Goal: Task Accomplishment & Management: Use online tool/utility

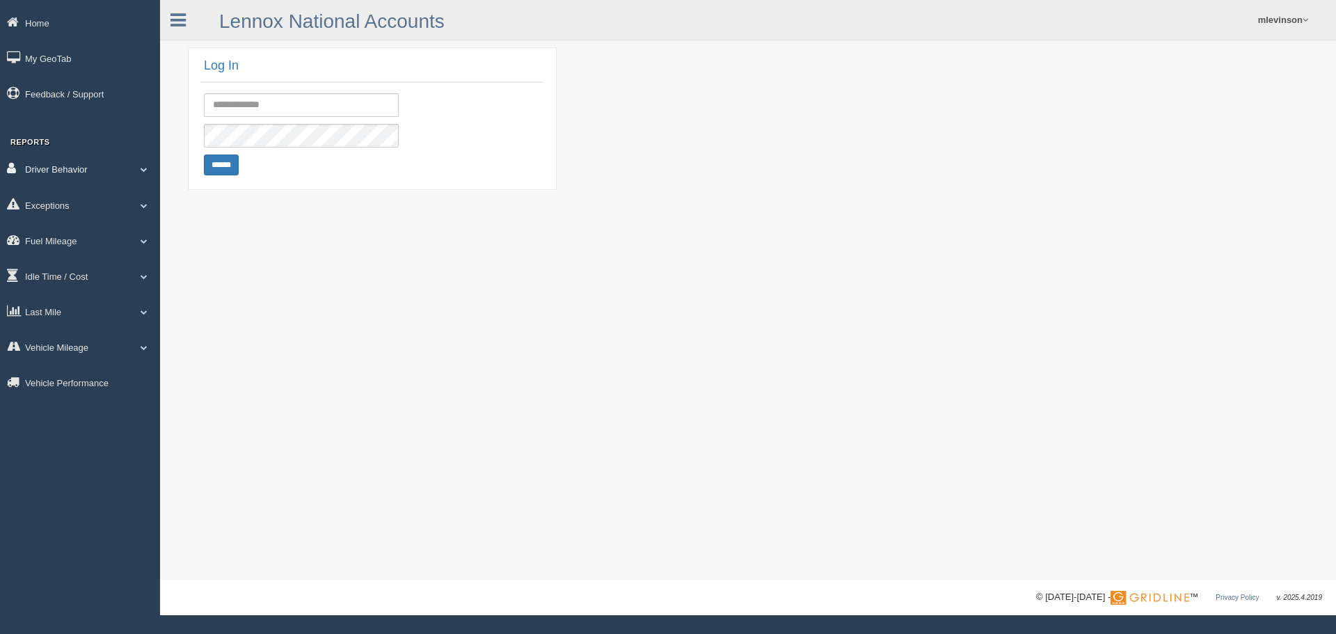
click at [138, 165] on link "Driver Behavior" at bounding box center [80, 168] width 160 height 31
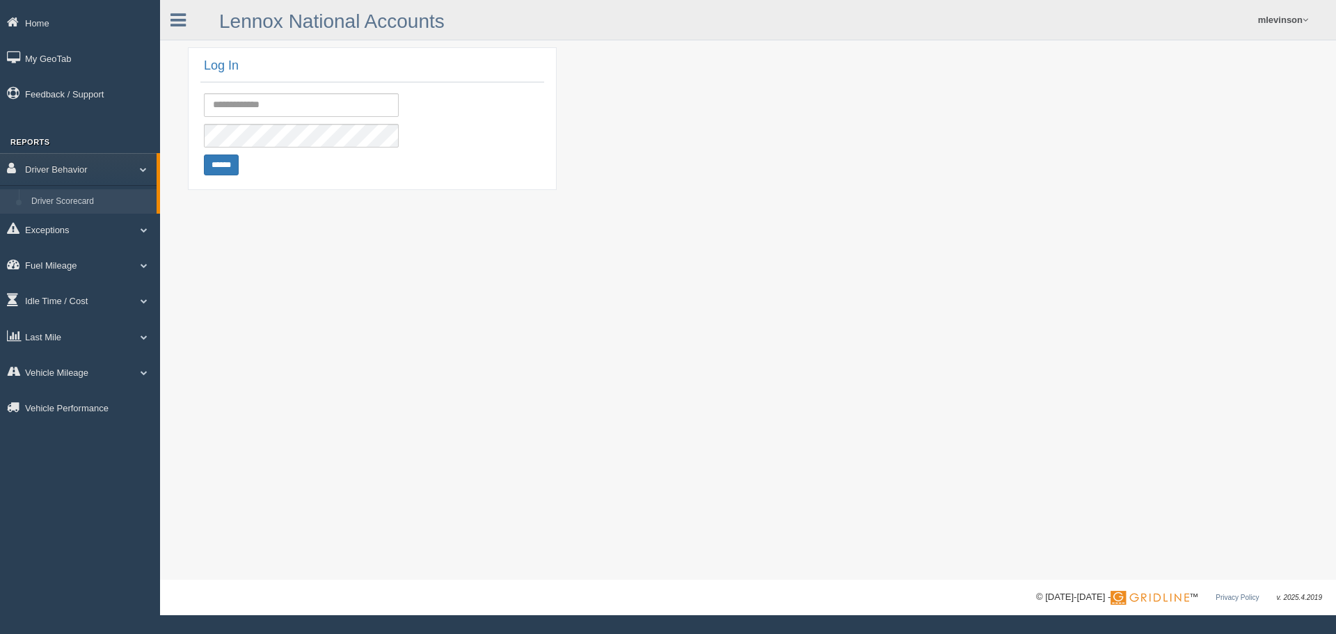
click at [117, 198] on link "Driver Scorecard" at bounding box center [91, 201] width 132 height 25
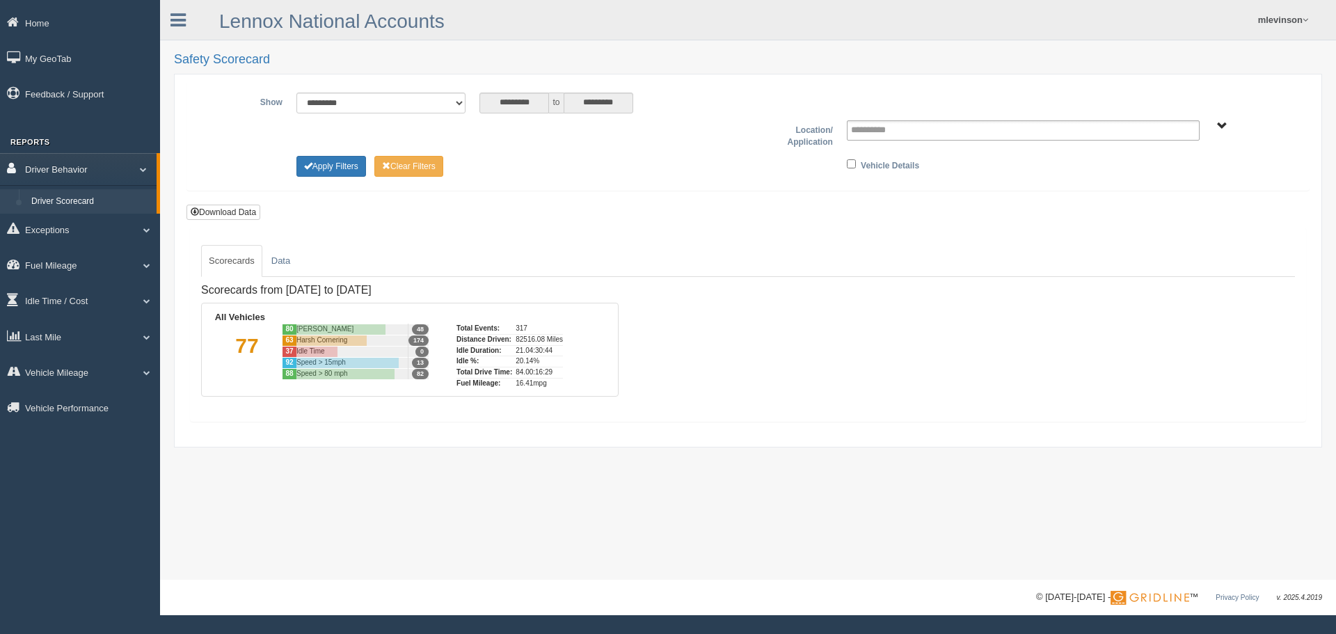
click at [130, 175] on link "Driver Behavior" at bounding box center [78, 168] width 157 height 31
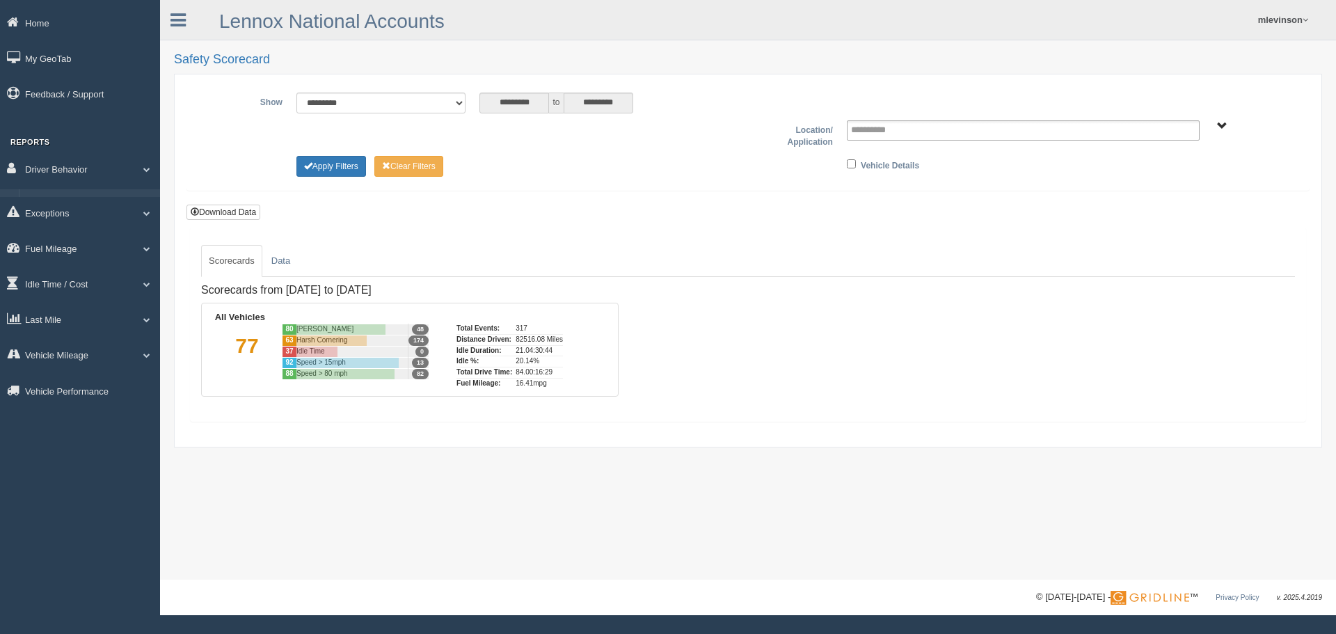
click at [628, 218] on form "**********" at bounding box center [747, 152] width 1123 height 142
click at [106, 277] on link "Idle Time / Cost" at bounding box center [80, 275] width 160 height 31
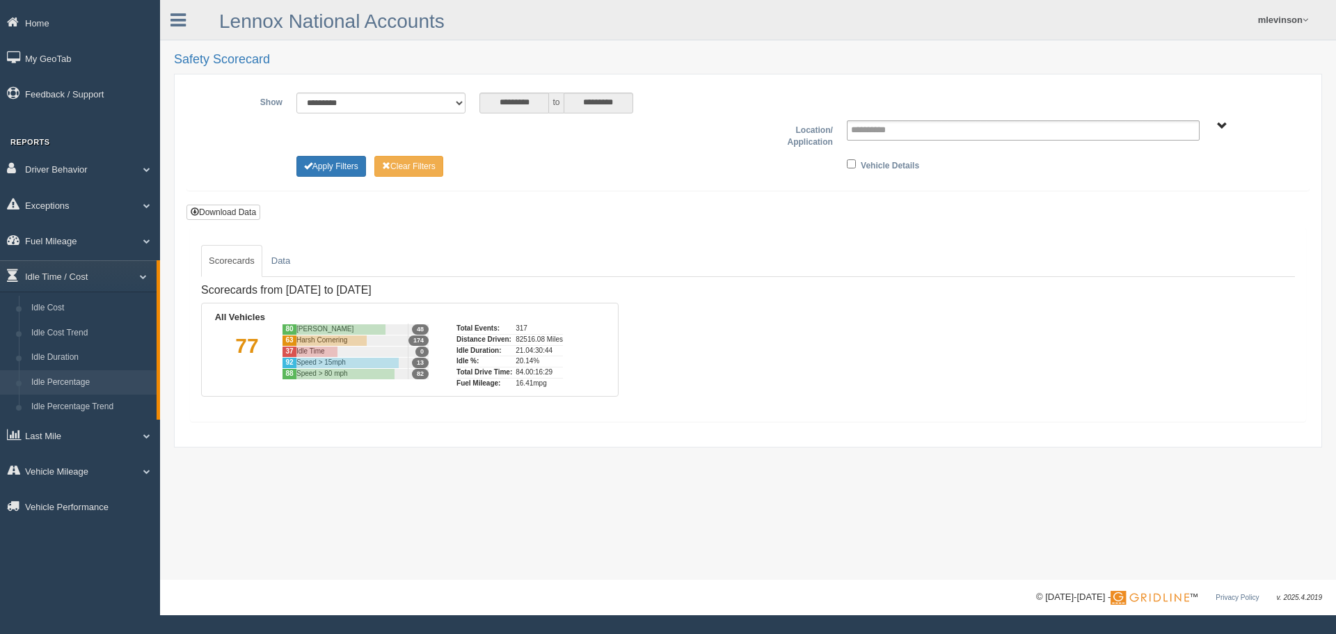
click at [81, 373] on link "Idle Percentage" at bounding box center [91, 382] width 132 height 25
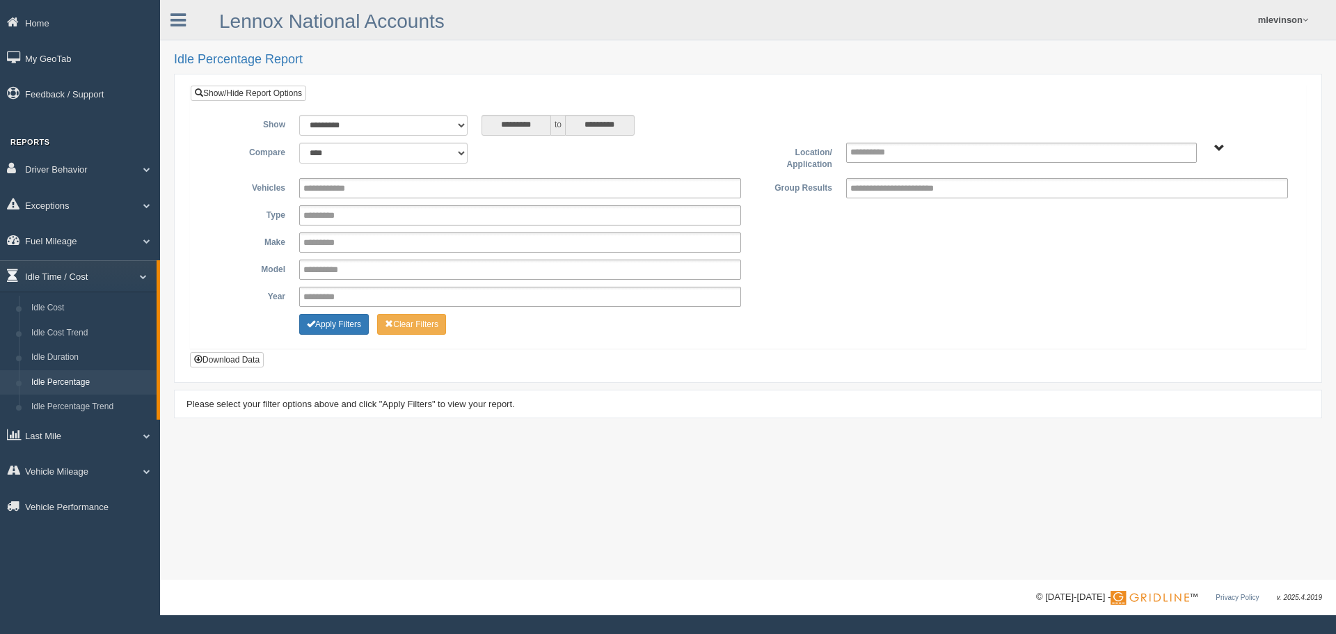
click at [126, 280] on link "Idle Time / Cost" at bounding box center [78, 275] width 157 height 31
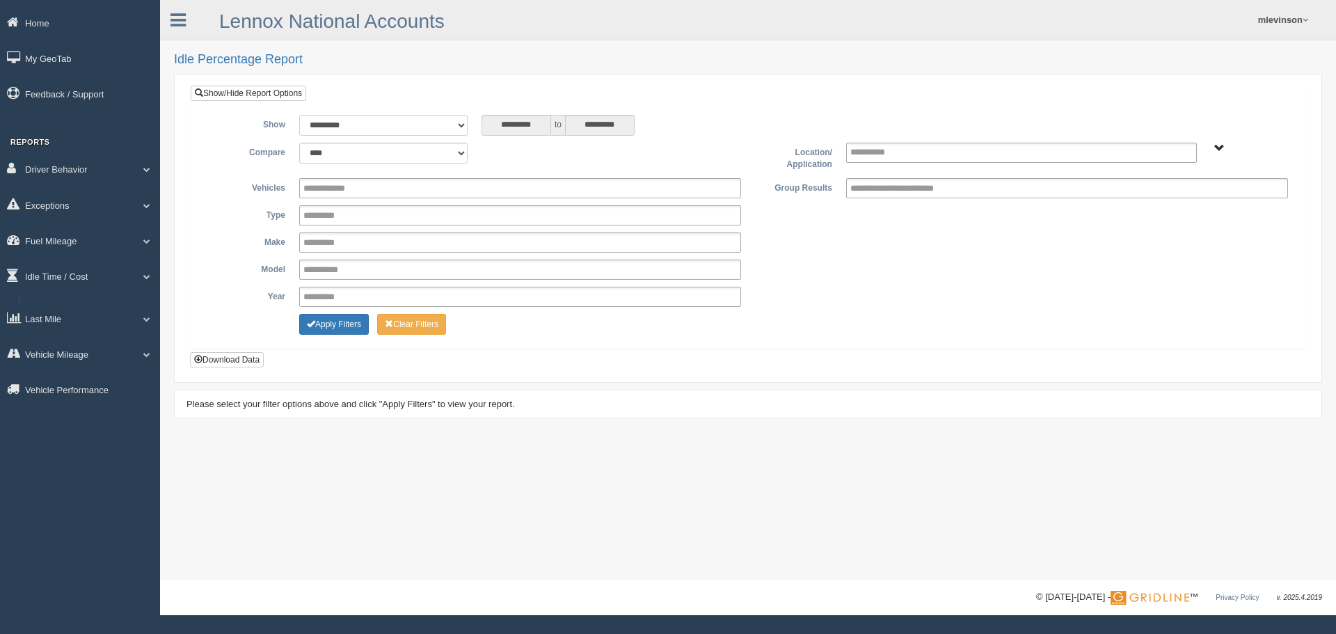
click at [399, 133] on select "**********" at bounding box center [383, 125] width 168 height 21
select select "**********"
click at [299, 115] on select "**********" at bounding box center [383, 125] width 168 height 21
type input "********"
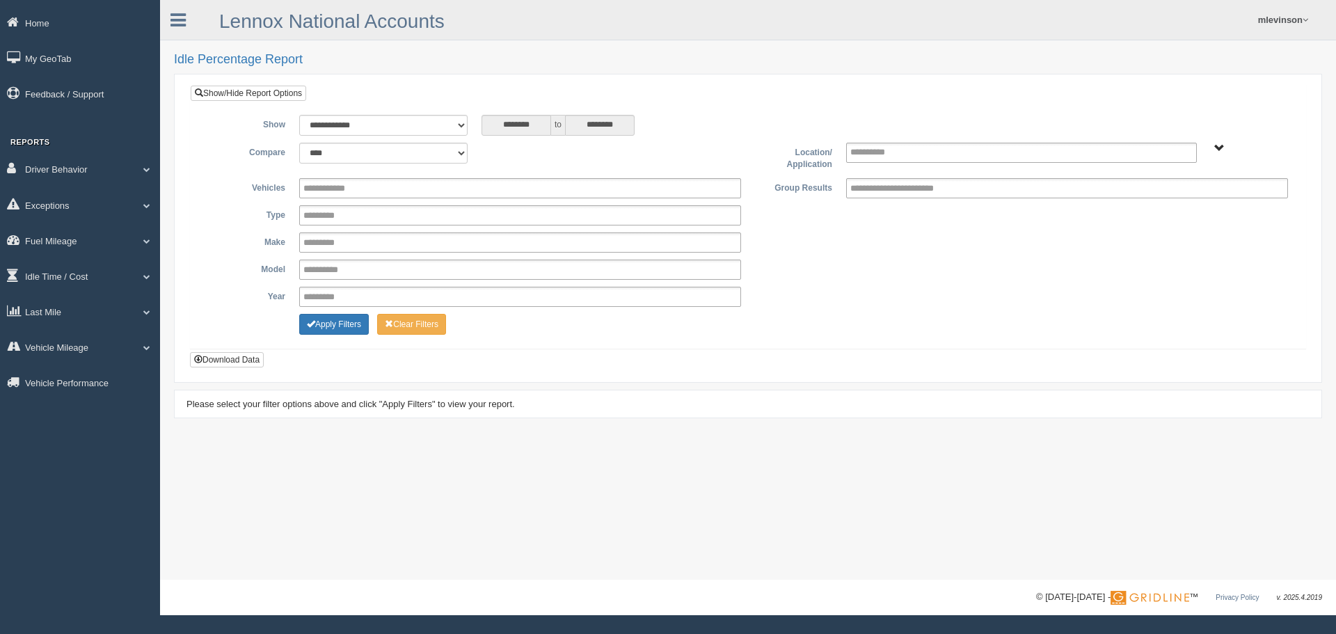
click at [868, 241] on div "**********" at bounding box center [748, 242] width 1094 height 20
click at [868, 180] on input "text" at bounding box center [911, 188] width 122 height 17
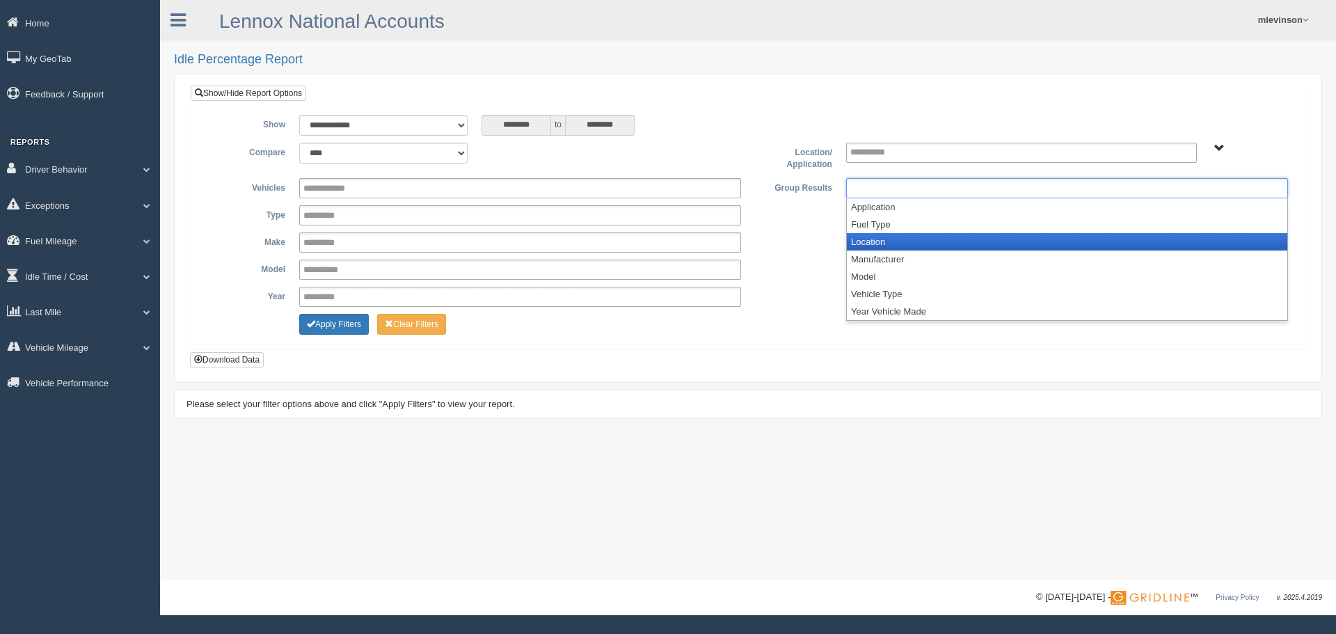
click at [901, 248] on li "Location" at bounding box center [1067, 241] width 440 height 17
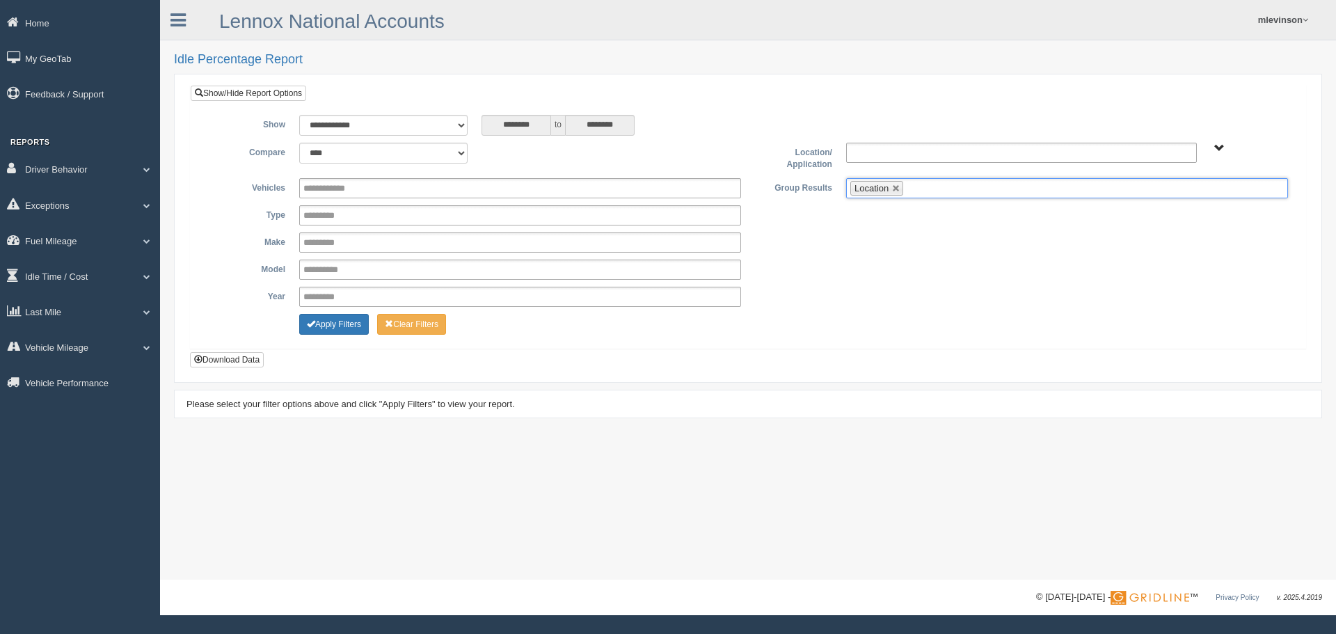
click at [882, 144] on input "text" at bounding box center [880, 152] width 60 height 17
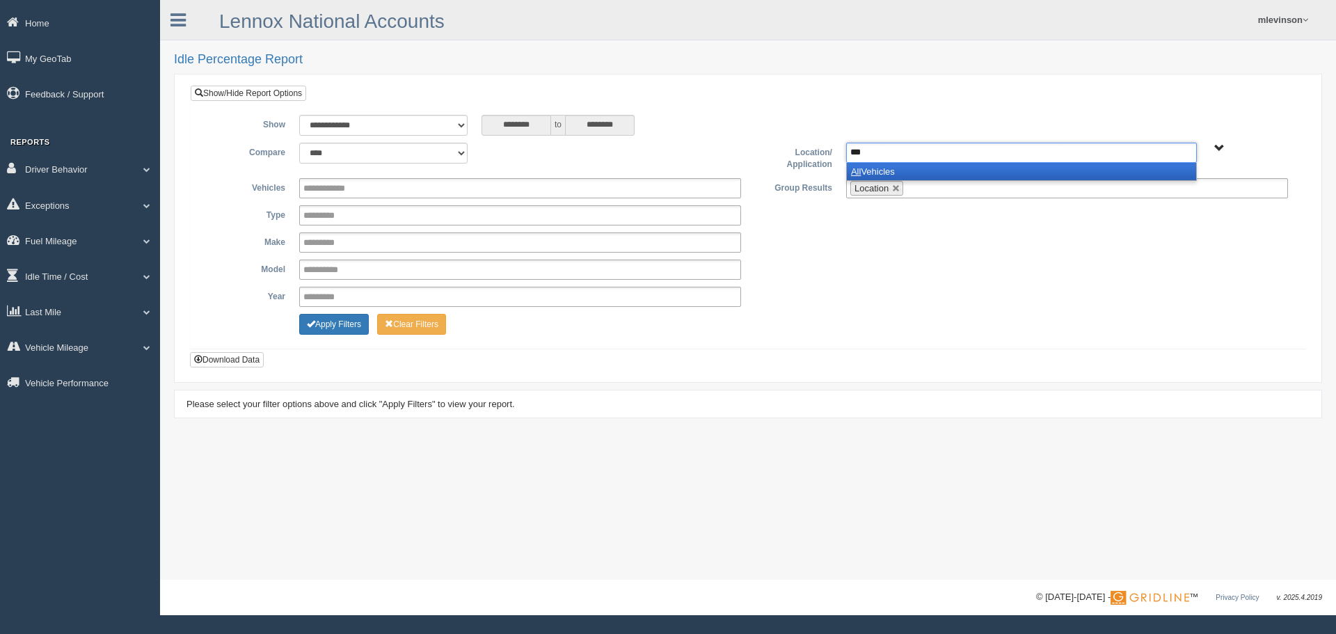
type input "***"
click at [866, 173] on li "All Vehicles" at bounding box center [1021, 171] width 349 height 17
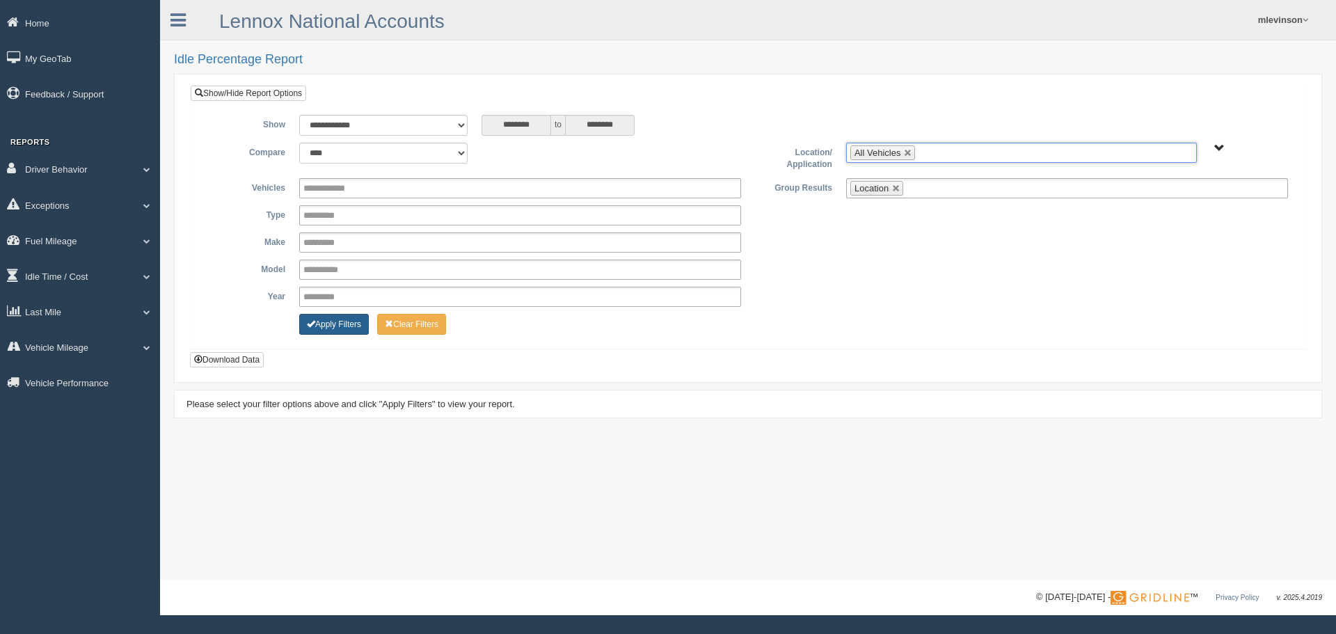
click at [330, 322] on button "Apply Filters" at bounding box center [334, 324] width 70 height 21
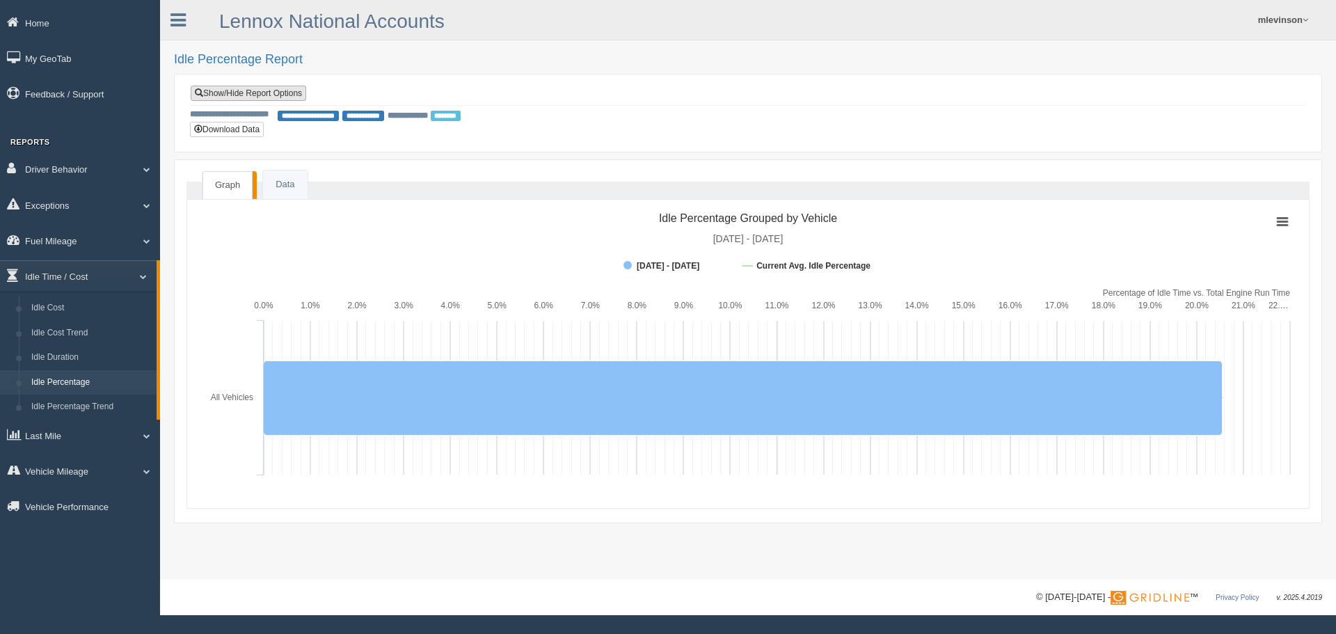
click at [274, 91] on link "Show/Hide Report Options" at bounding box center [249, 93] width 116 height 15
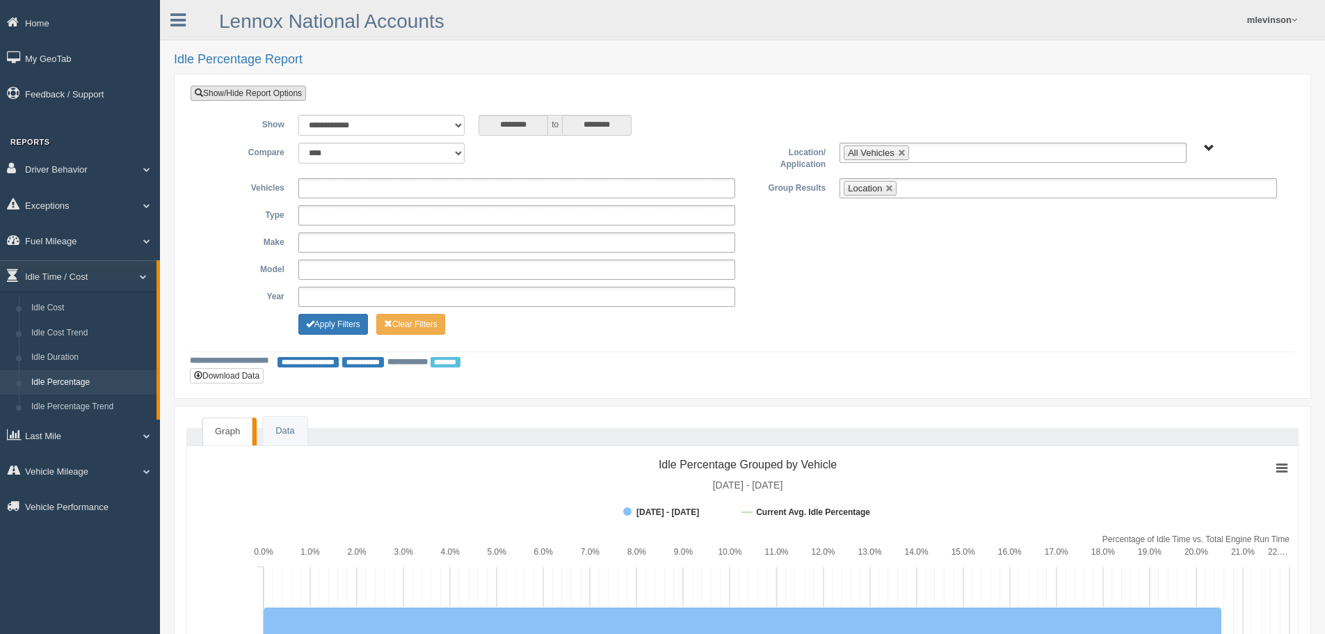
click at [279, 95] on link "Show/Hide Report Options" at bounding box center [249, 93] width 116 height 15
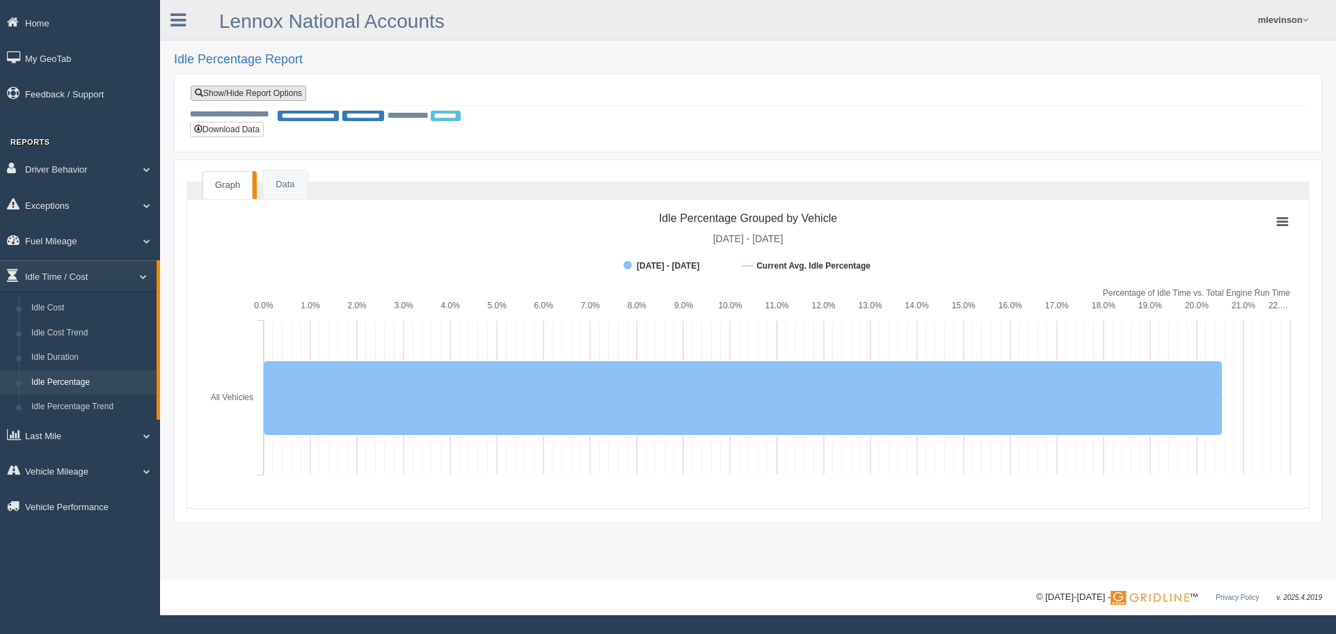
click at [280, 86] on link "Show/Hide Report Options" at bounding box center [249, 93] width 116 height 15
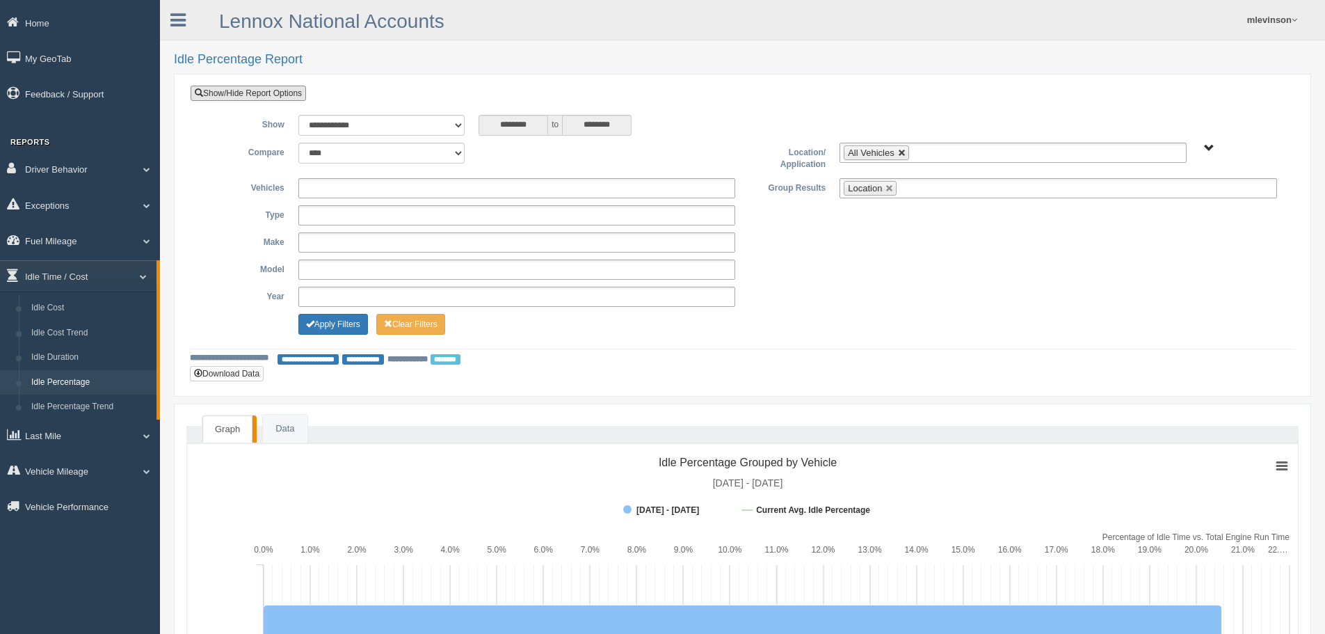
click at [899, 149] on link at bounding box center [902, 153] width 8 height 8
type input "**********"
click at [1209, 145] on span "All Vehicles" at bounding box center [1209, 148] width 10 height 10
click at [1181, 195] on button "All Vehicles" at bounding box center [1167, 198] width 59 height 15
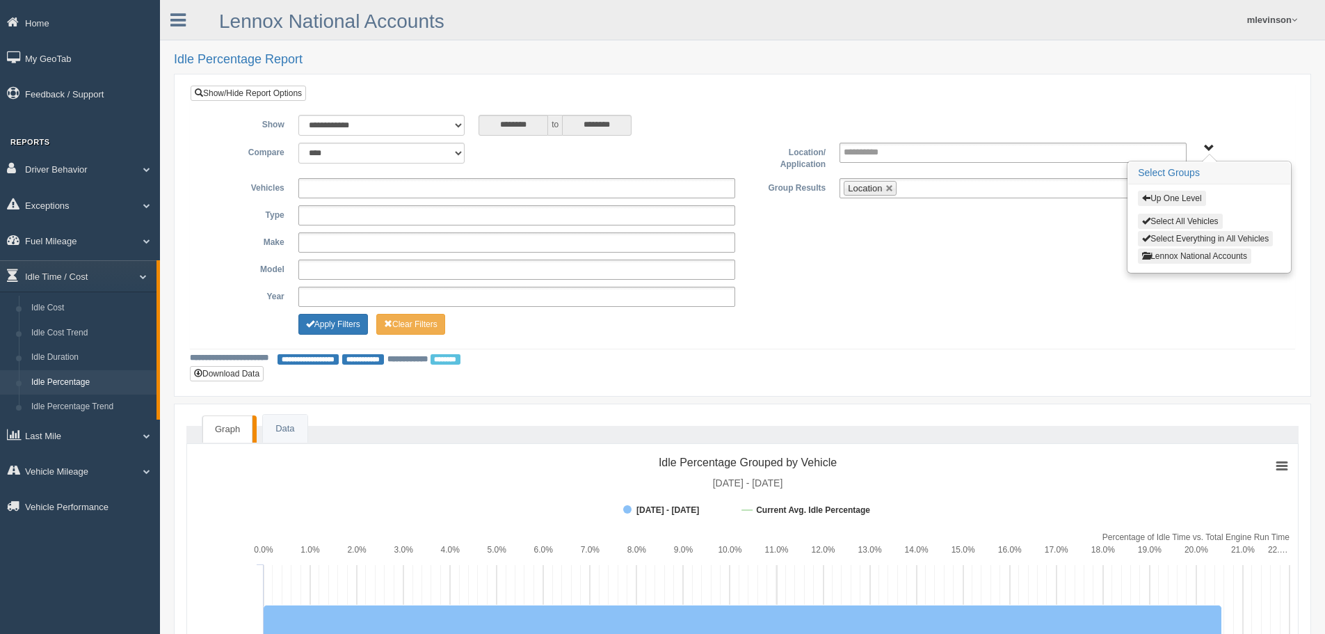
click at [1185, 253] on button "Lennox National Accounts" at bounding box center [1194, 255] width 113 height 15
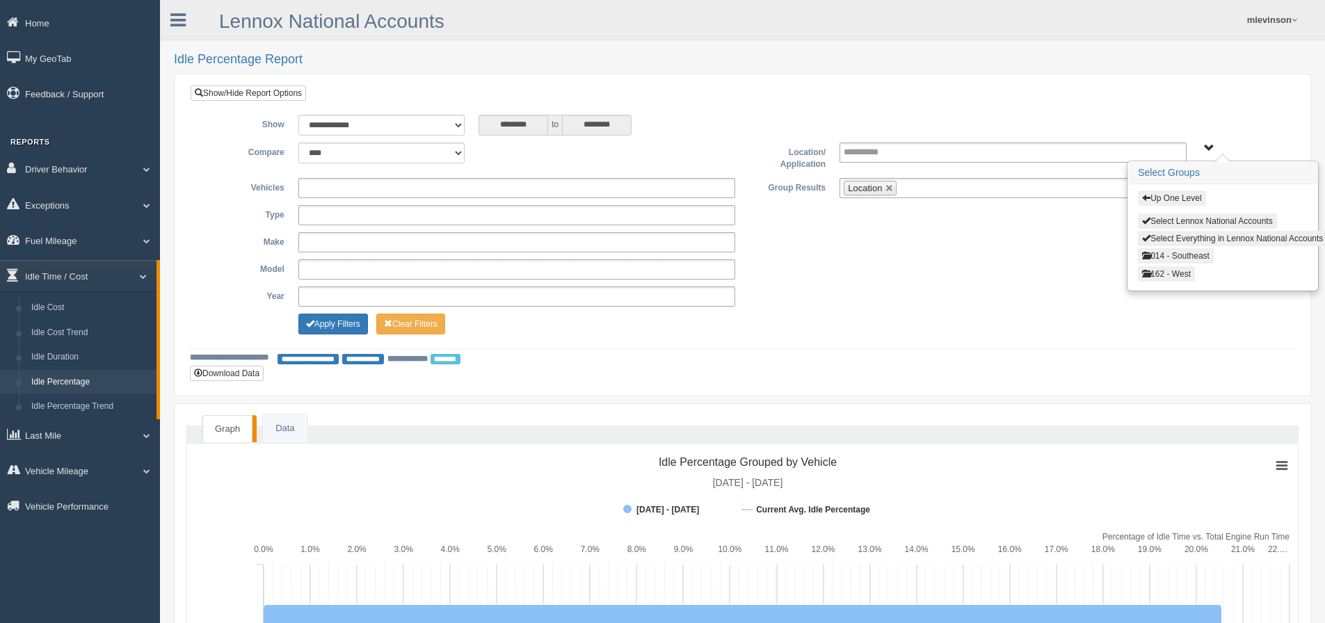
click at [1145, 198] on span "button" at bounding box center [1146, 197] width 8 height 8
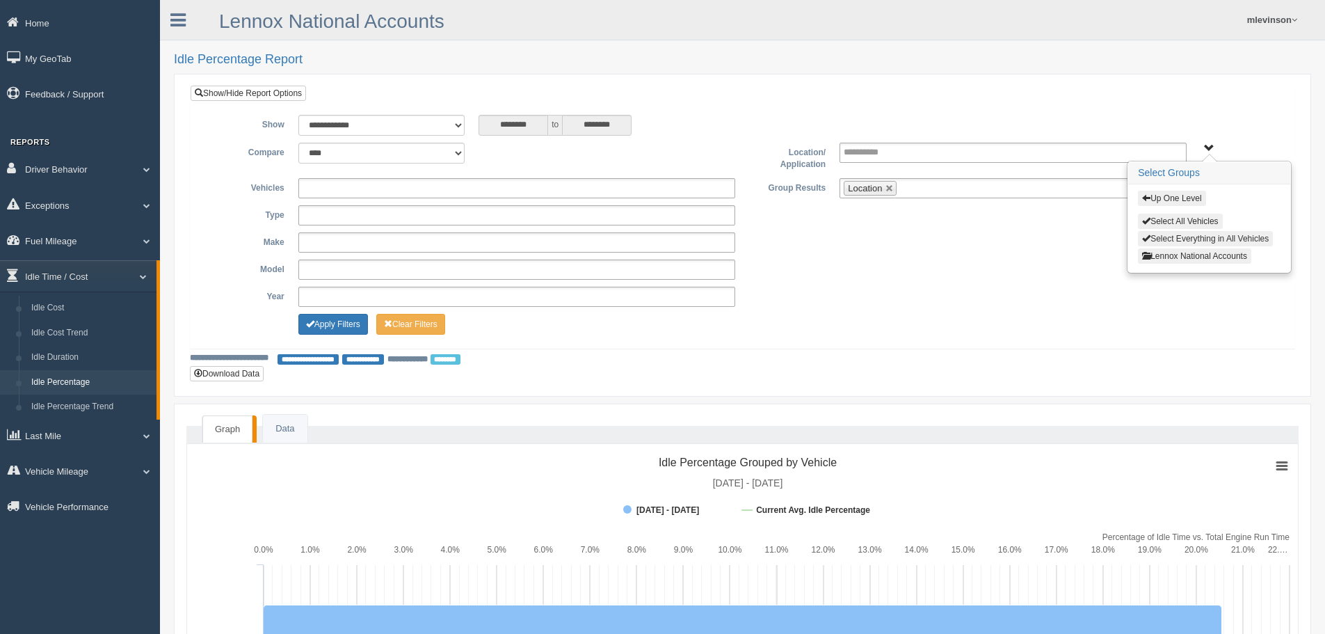
click at [1162, 235] on button "Select Everything in All Vehicles" at bounding box center [1205, 238] width 135 height 15
click at [1165, 242] on button "Select Everything in All Vehicles" at bounding box center [1205, 238] width 135 height 15
type input "**********"
click at [1167, 257] on button "Lennox National Accounts" at bounding box center [1194, 255] width 113 height 15
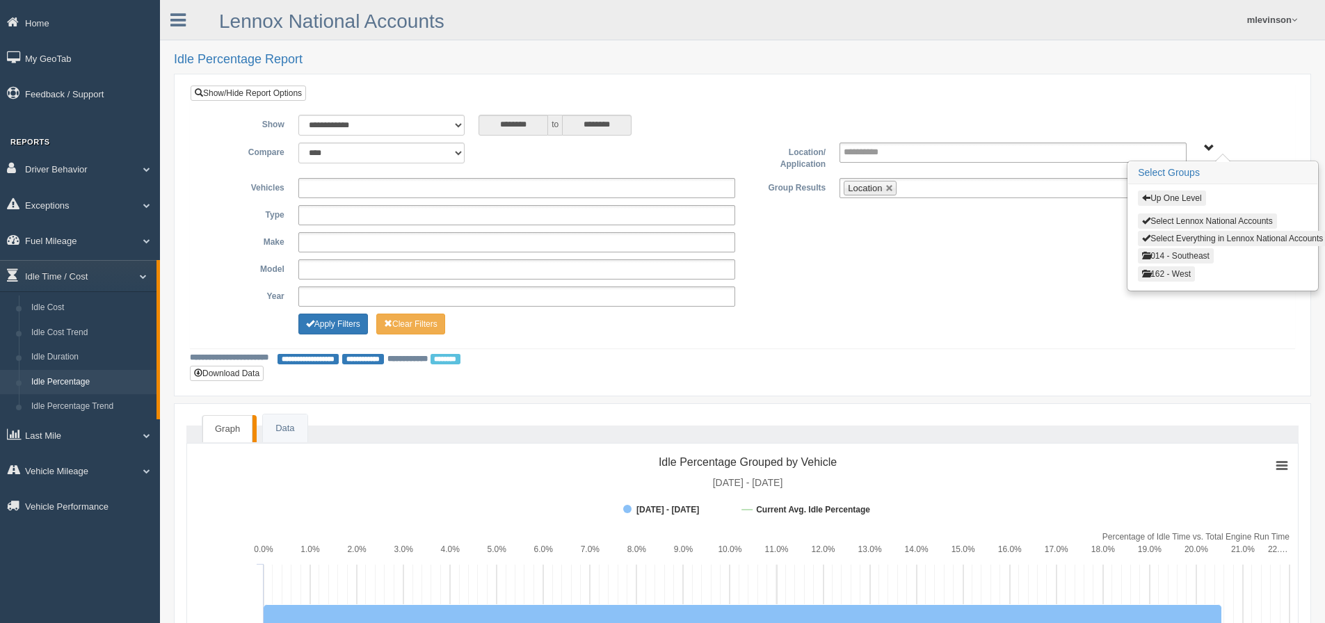
click at [1168, 258] on button "014 - Southeast" at bounding box center [1176, 255] width 76 height 15
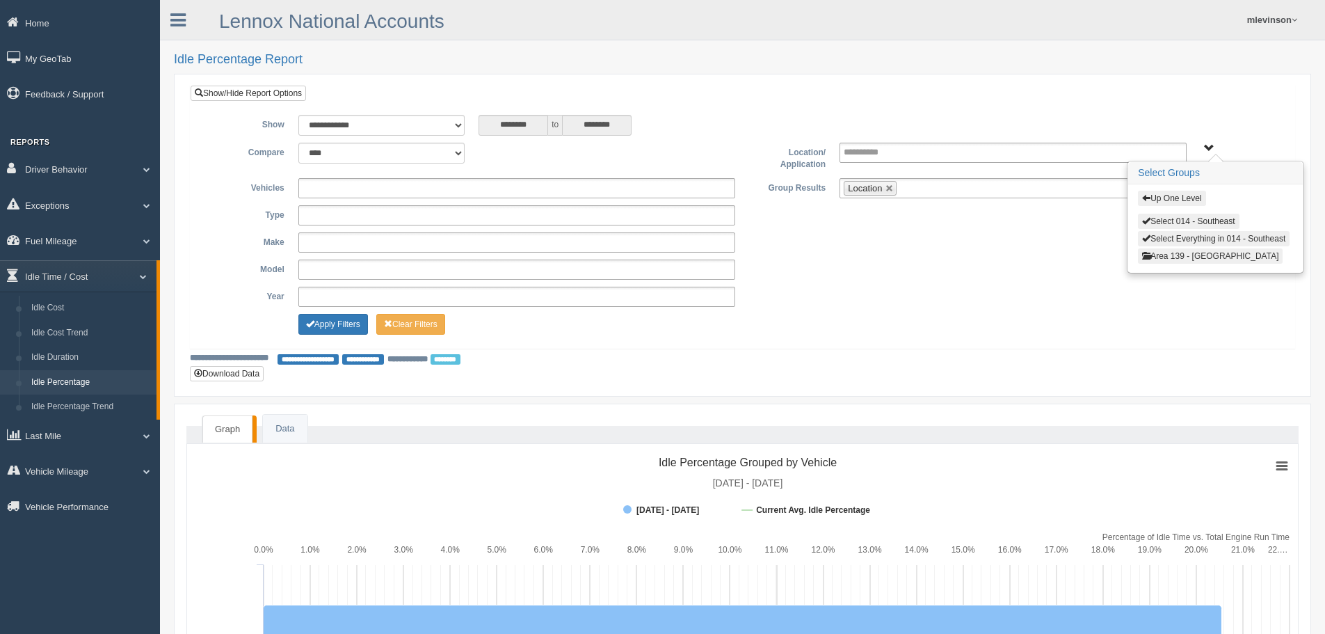
click at [1174, 251] on button "Area 139 - [GEOGRAPHIC_DATA]" at bounding box center [1210, 255] width 145 height 15
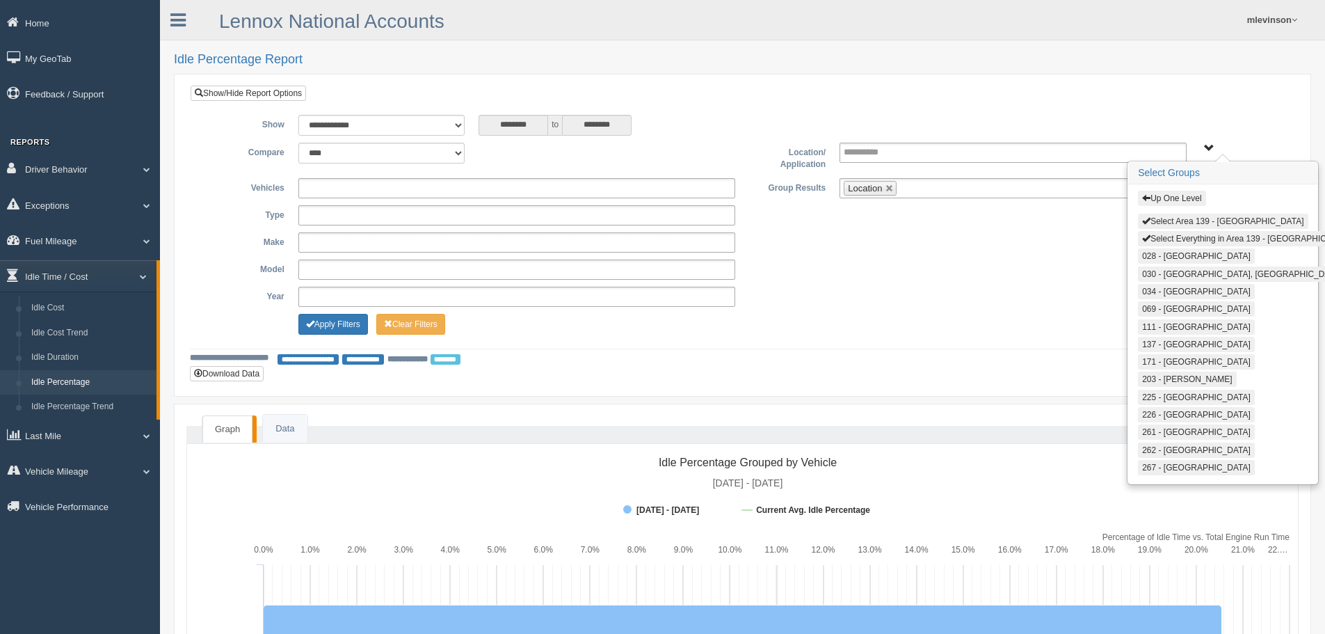
click at [1166, 218] on button "Select Area 139 - Mid Atlantic" at bounding box center [1223, 221] width 170 height 15
click at [1150, 194] on span "button" at bounding box center [1146, 197] width 8 height 8
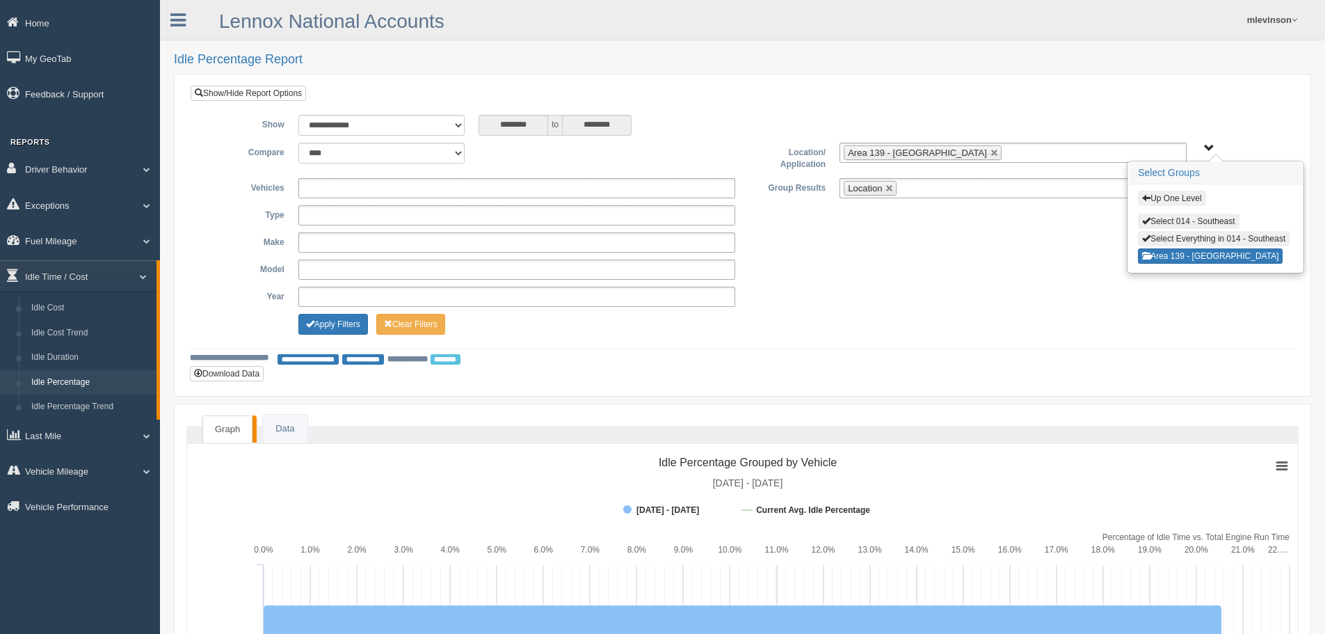
click at [1149, 199] on span "button" at bounding box center [1146, 197] width 8 height 8
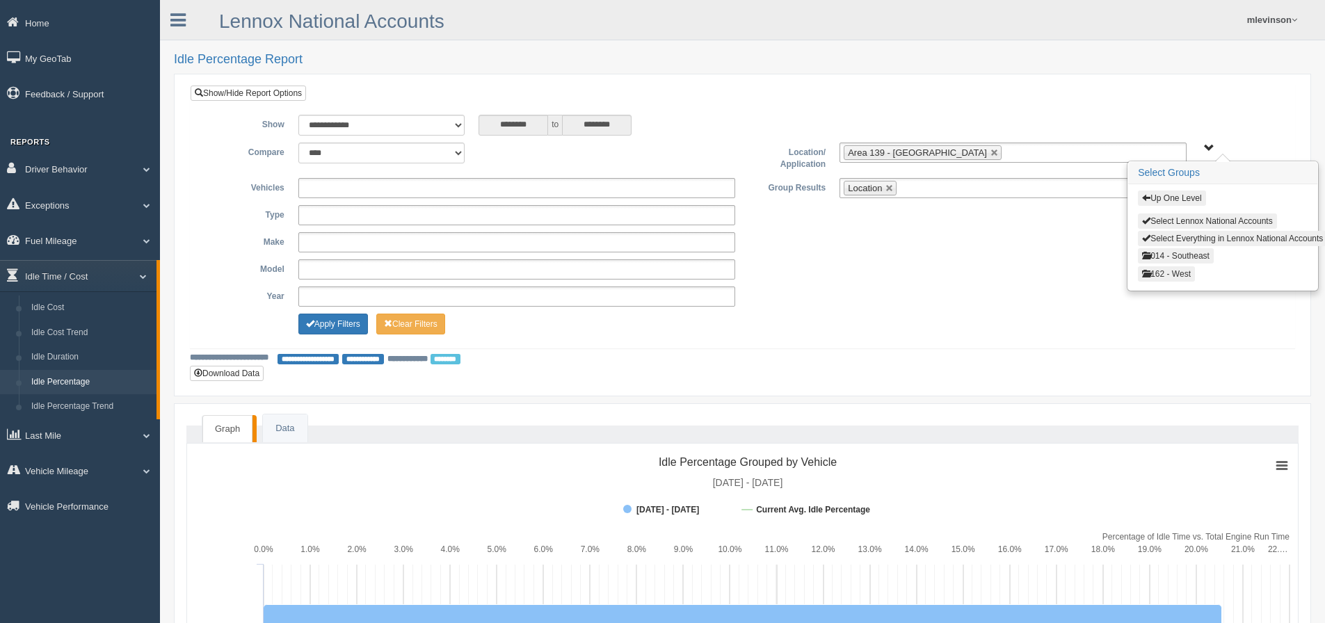
click at [1174, 268] on button "162 - West" at bounding box center [1166, 273] width 57 height 15
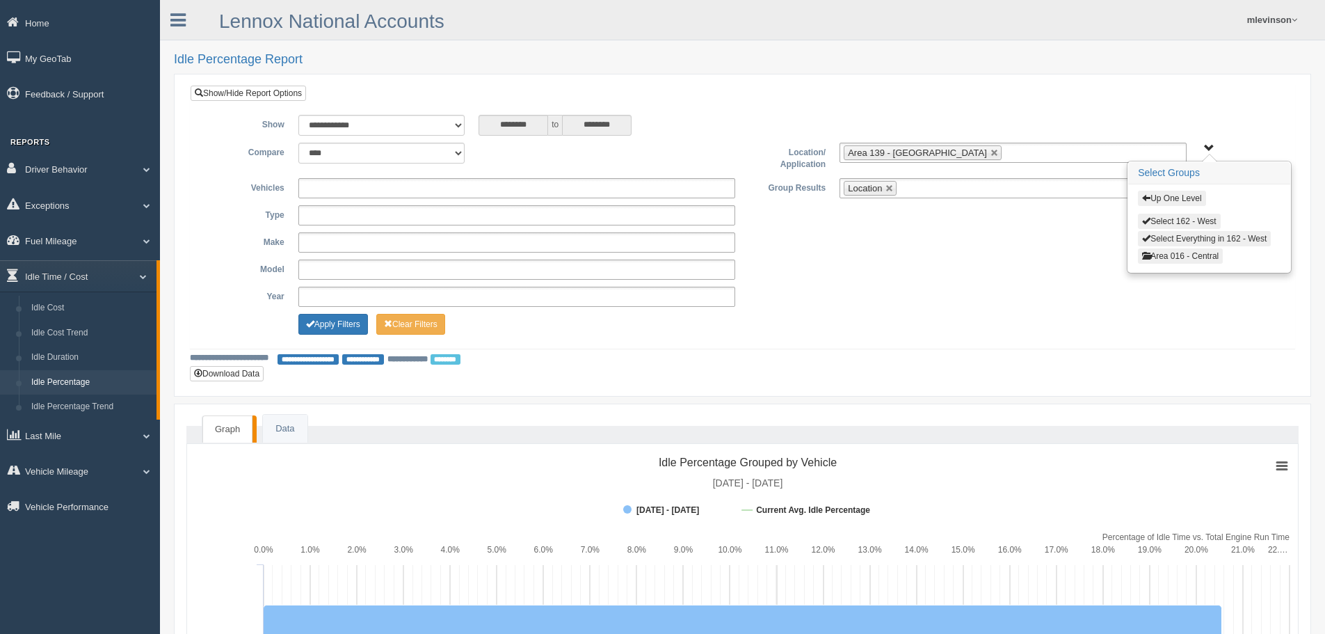
click at [1174, 241] on button "Select Everything in 162 - West" at bounding box center [1204, 238] width 133 height 15
click at [1174, 257] on button "Area 016 - Central" at bounding box center [1180, 255] width 85 height 15
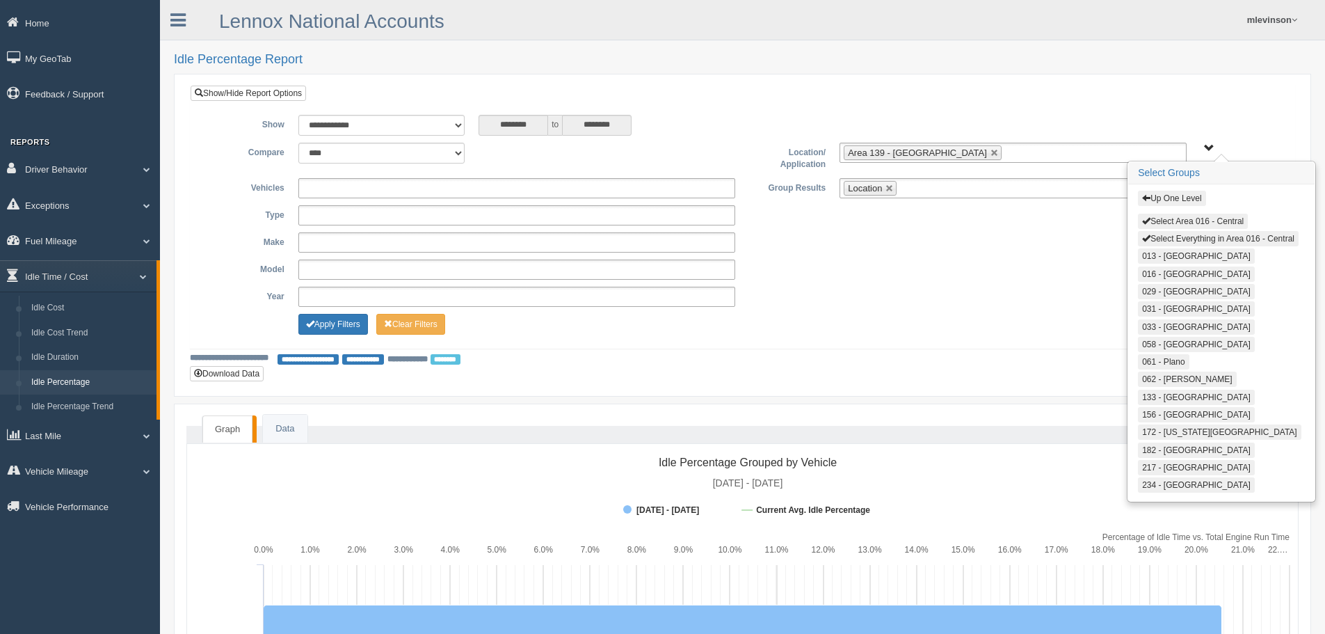
click at [1158, 221] on button "Select Area 016 - Central" at bounding box center [1193, 221] width 110 height 15
click at [1145, 198] on span "button" at bounding box center [1146, 197] width 8 height 8
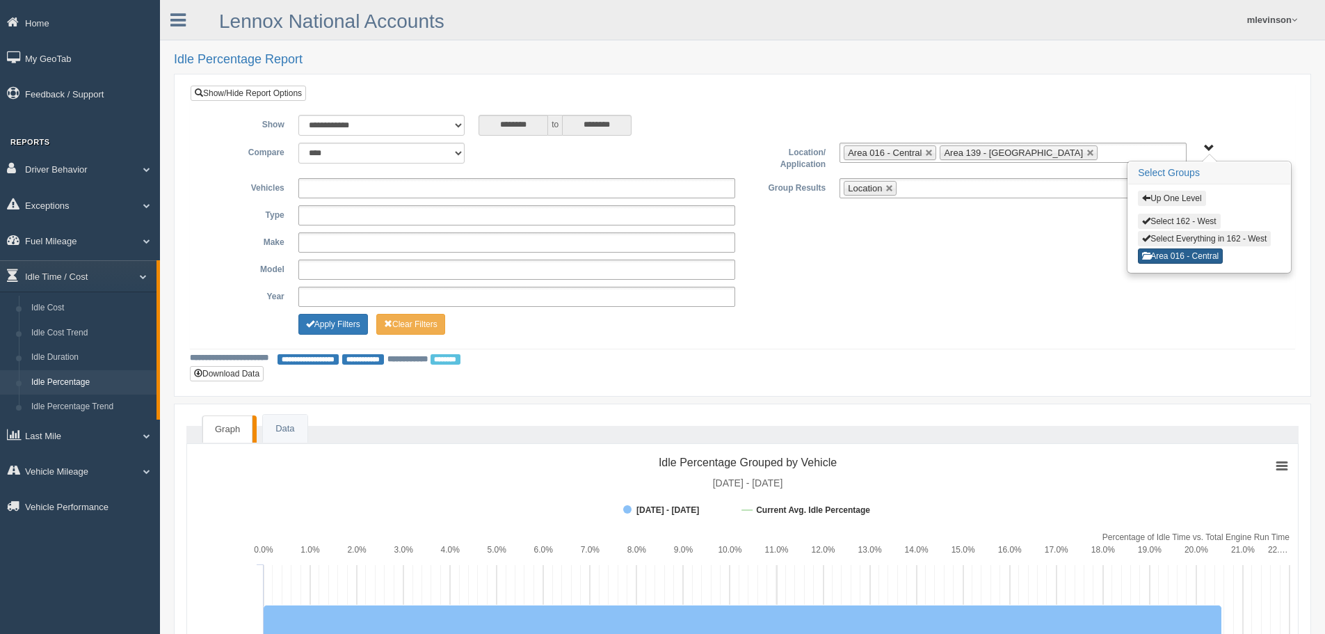
click at [1160, 251] on button "Area 016 - Central" at bounding box center [1180, 255] width 85 height 15
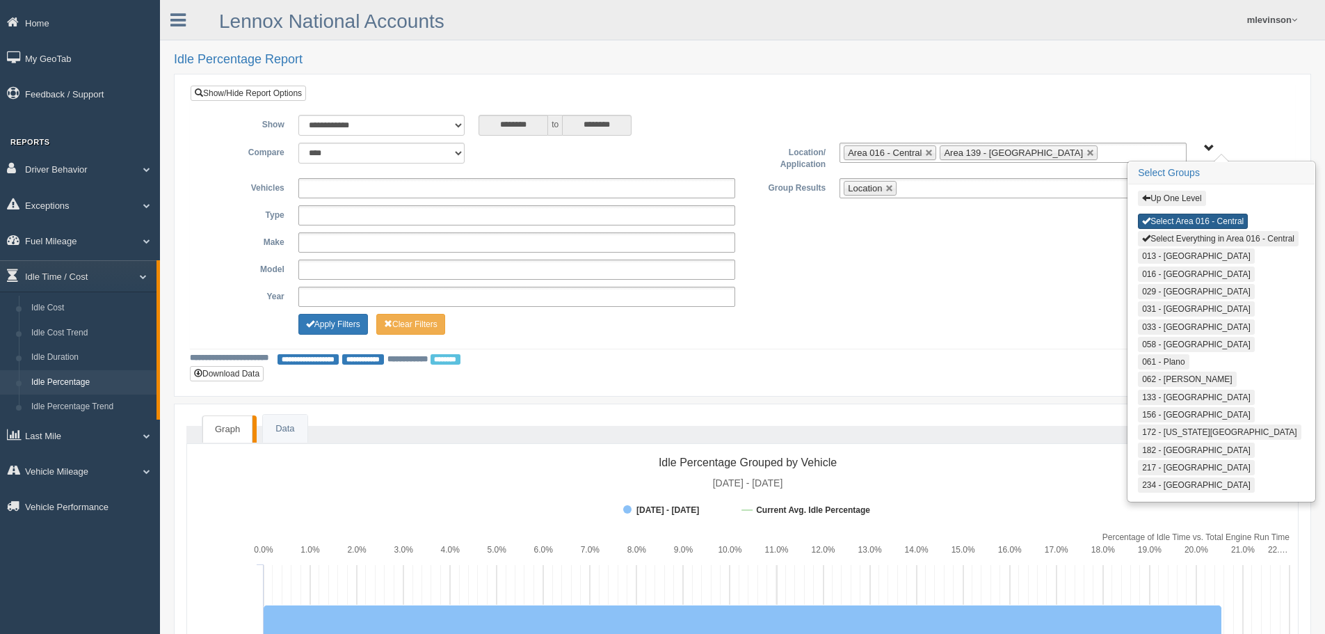
click at [1163, 221] on button "Select Area 016 - Central" at bounding box center [1193, 221] width 110 height 15
click at [1169, 239] on button "Select Everything in Area 016 - Central" at bounding box center [1218, 238] width 161 height 15
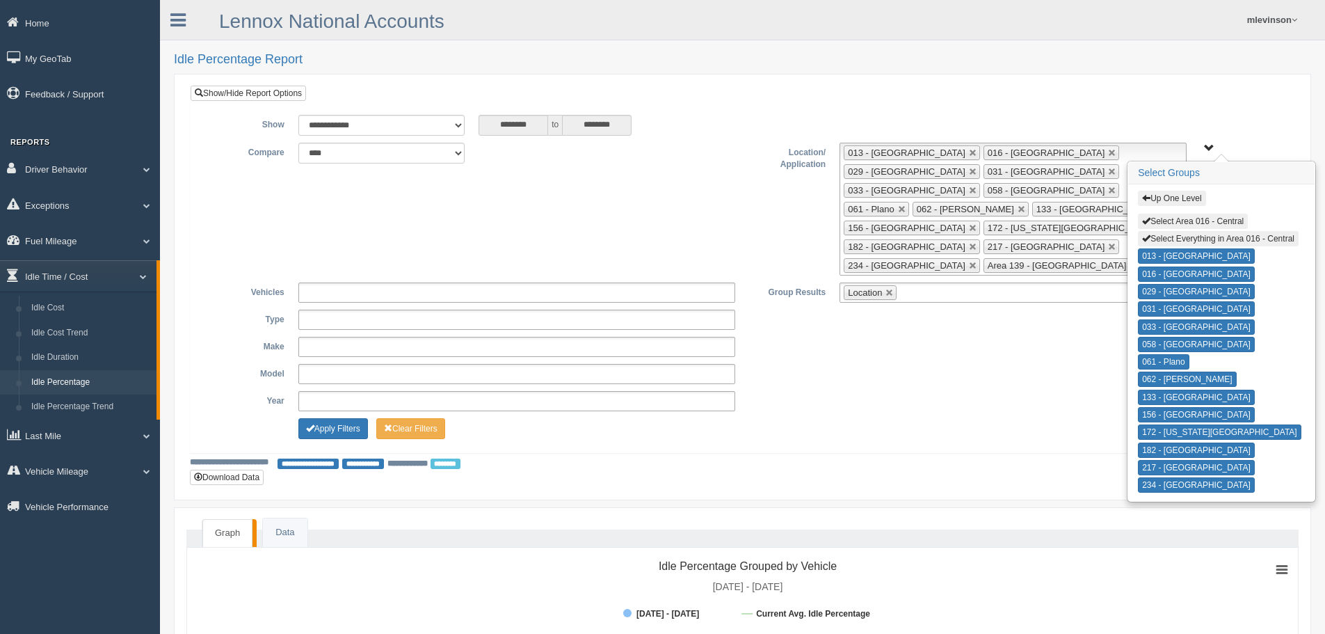
click at [1051, 337] on div "**********" at bounding box center [742, 347] width 1083 height 20
click at [1148, 203] on button "Up One Level" at bounding box center [1171, 198] width 67 height 15
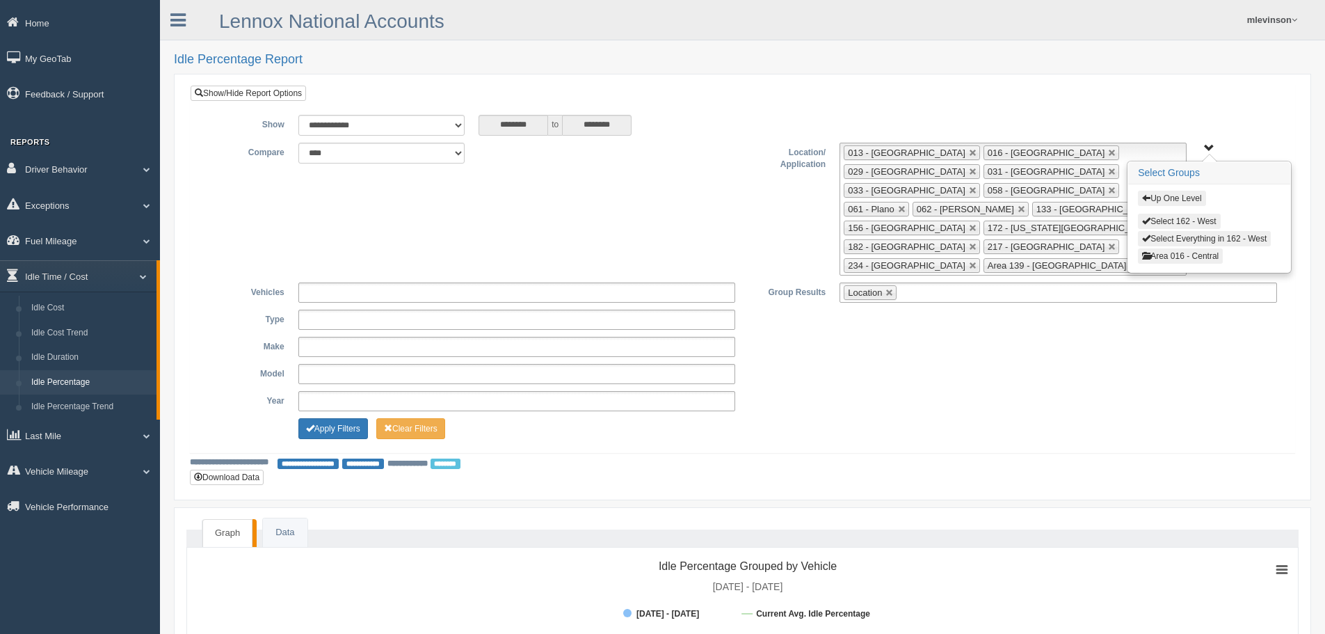
click at [1149, 200] on span "button" at bounding box center [1146, 197] width 8 height 8
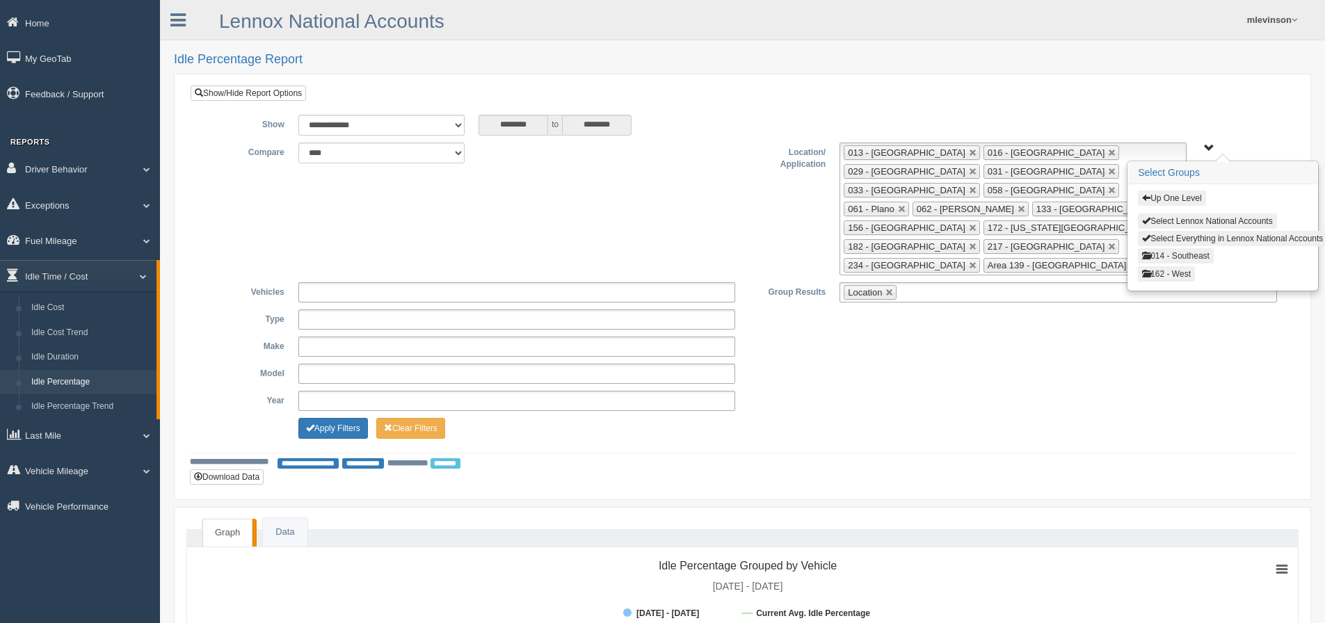
click at [1172, 253] on button "014 - Southeast" at bounding box center [1176, 255] width 76 height 15
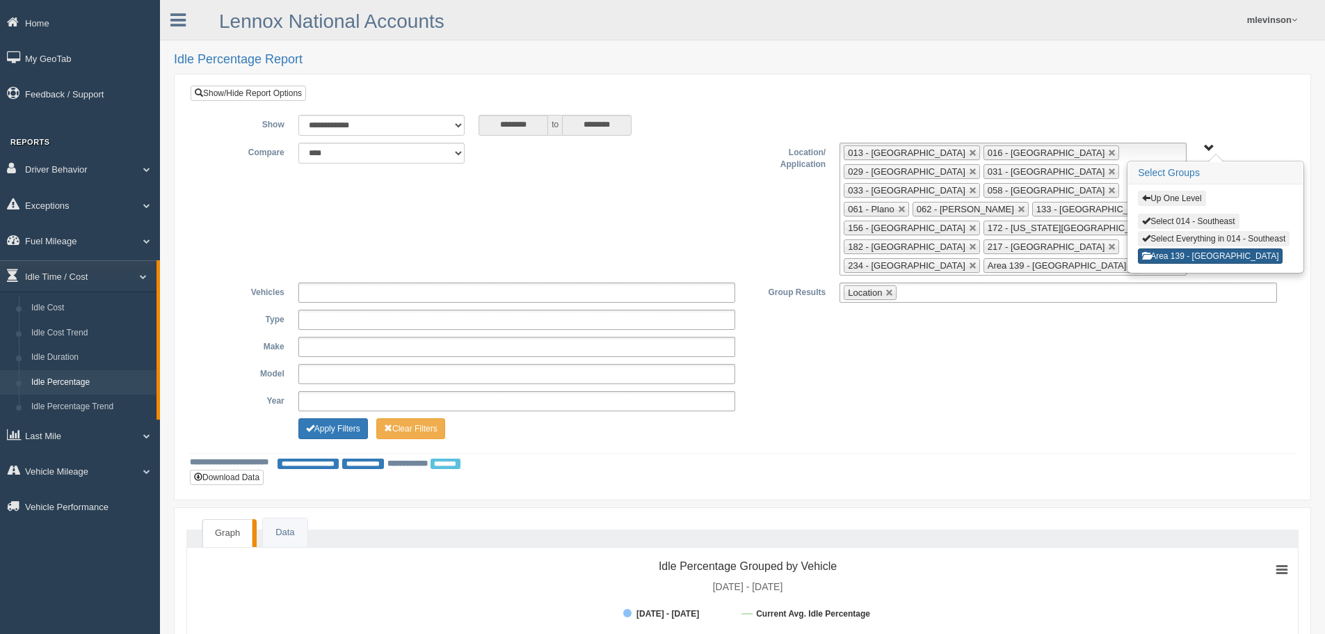
click at [1178, 259] on button "Area 139 - Mid Atlantic" at bounding box center [1210, 255] width 145 height 15
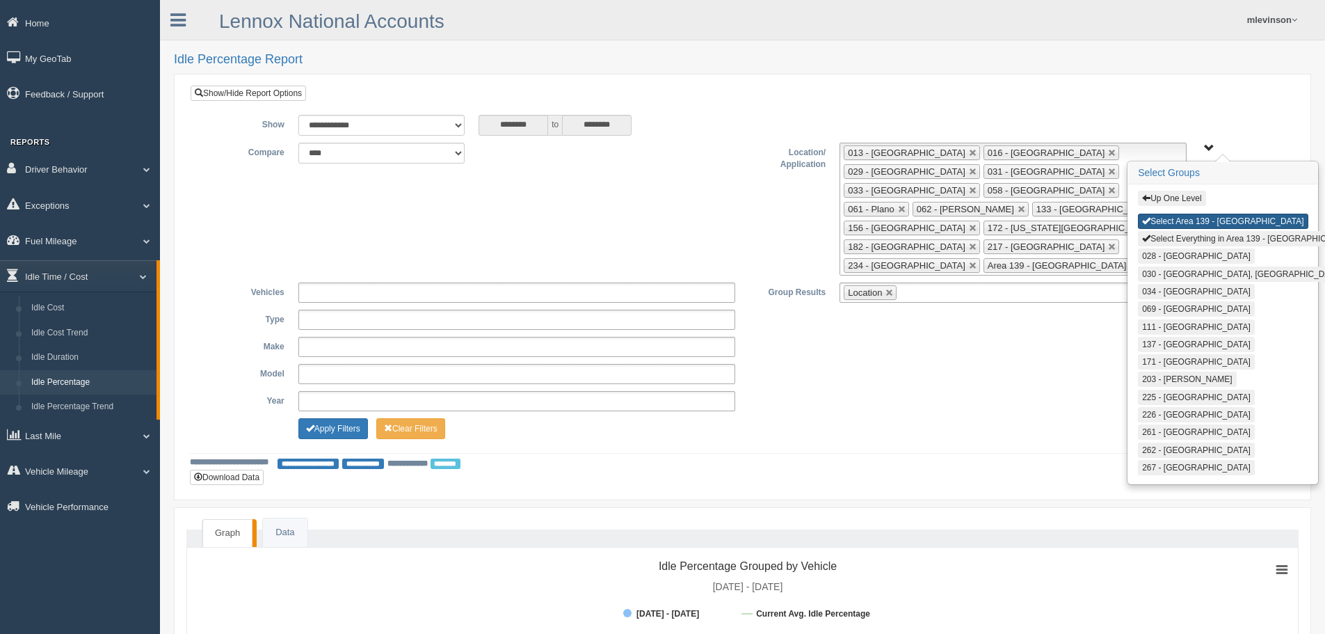
click at [1166, 226] on button "Select Area 139 - Mid Atlantic" at bounding box center [1223, 221] width 170 height 15
click at [1174, 239] on button "Select Everything in Area 139 - Mid Atlantic" at bounding box center [1248, 238] width 221 height 15
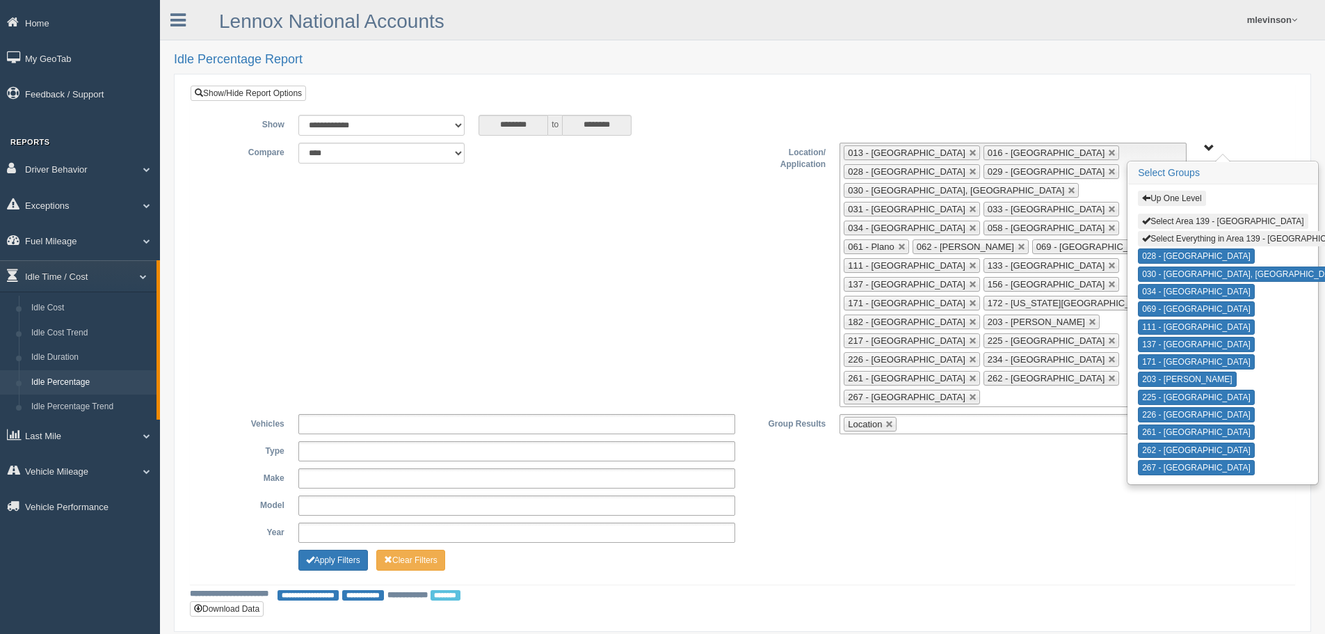
click at [1040, 468] on div "**********" at bounding box center [742, 478] width 1083 height 20
click at [1219, 155] on div at bounding box center [1223, 158] width 15 height 8
click at [1213, 150] on span "Up One Level Select Area 139 - Mid Atlantic Select Everything in Area 139 - Mid…" at bounding box center [1209, 148] width 10 height 10
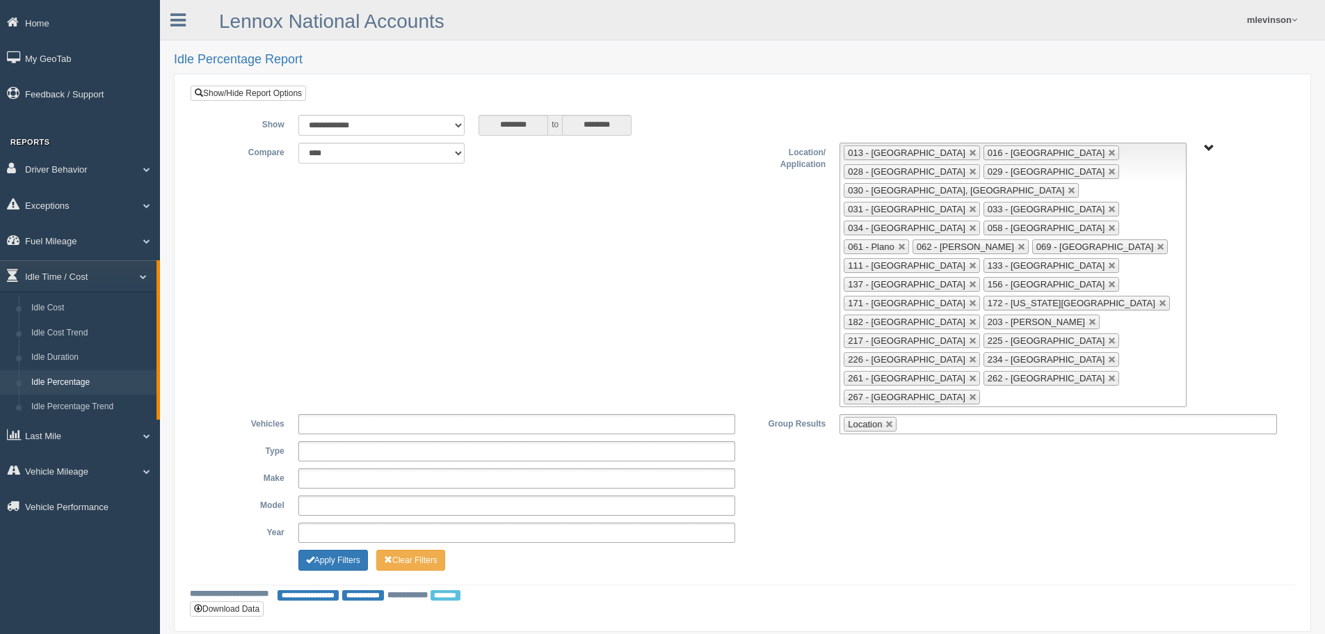
click at [312, 480] on div "**********" at bounding box center [743, 343] width 1104 height 479
click at [317, 550] on button "Apply Filters" at bounding box center [333, 560] width 70 height 21
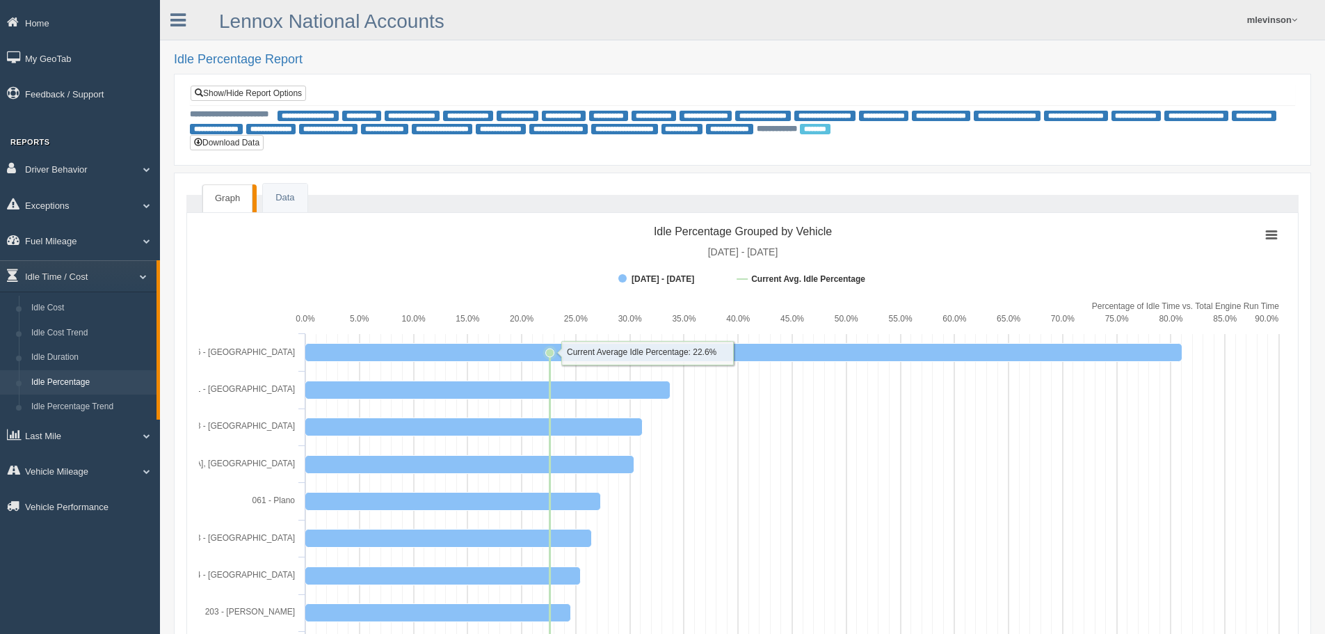
click at [550, 354] on icon at bounding box center [550, 353] width 8 height 8
click at [298, 194] on link "Data" at bounding box center [285, 198] width 44 height 29
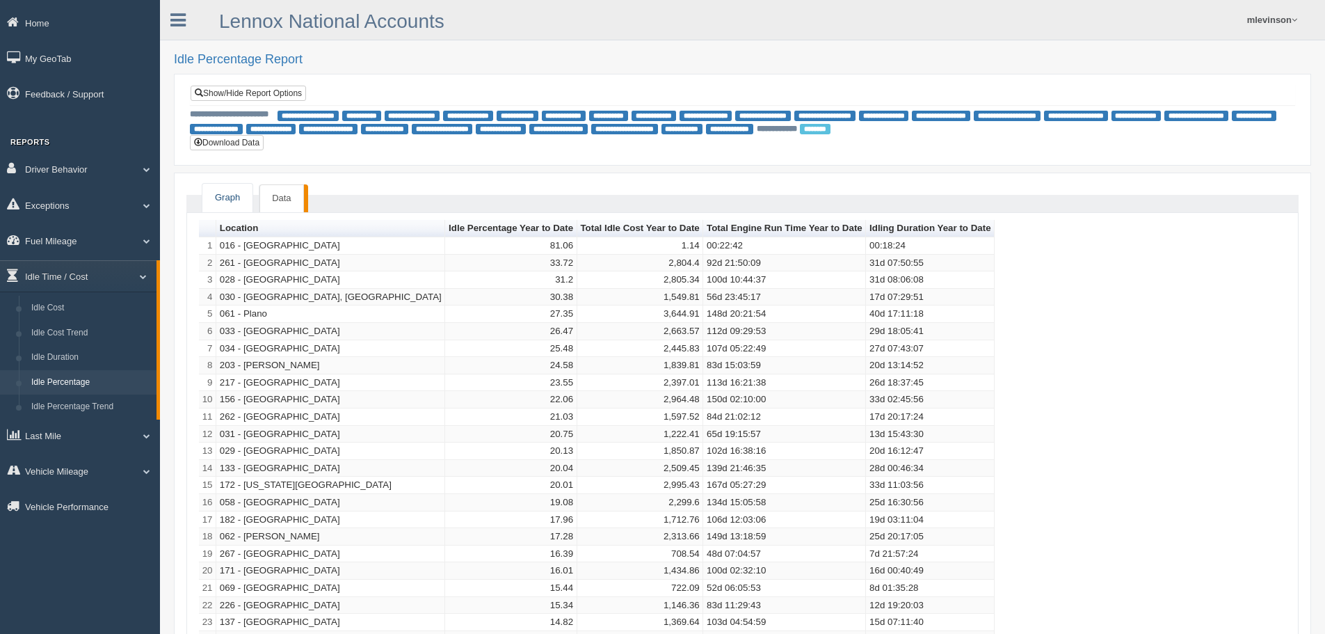
click at [208, 193] on link "Graph" at bounding box center [227, 198] width 50 height 29
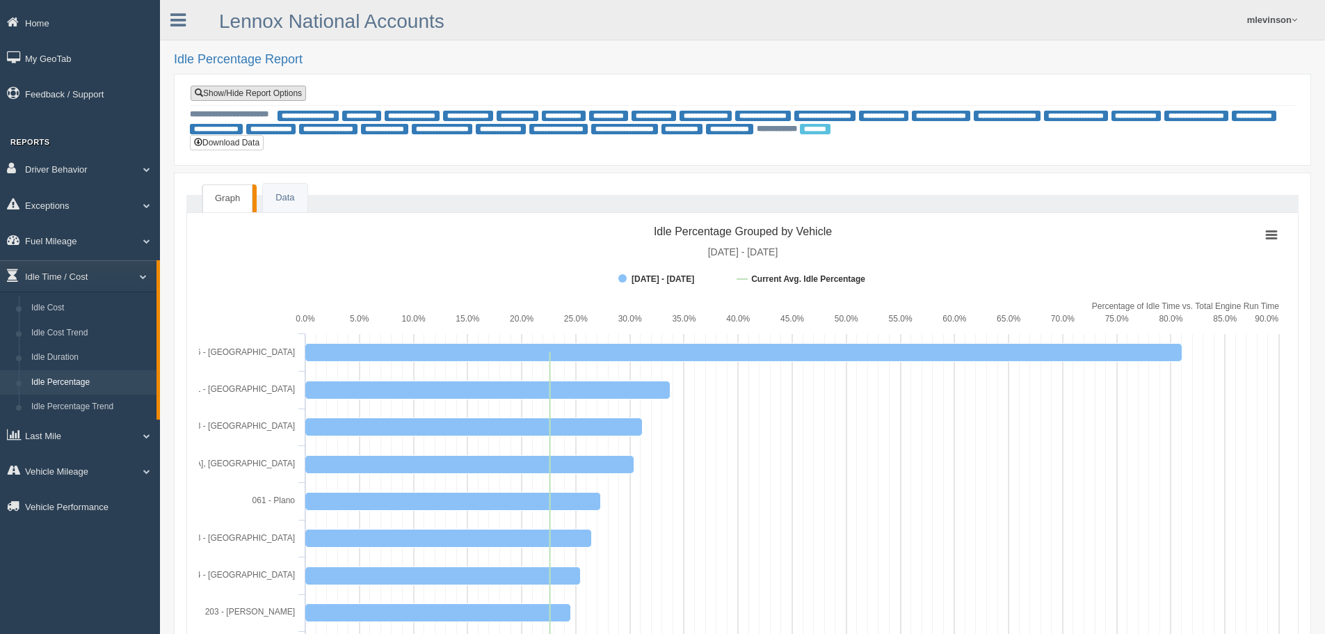
click at [241, 97] on link "Show/Hide Report Options" at bounding box center [249, 93] width 116 height 15
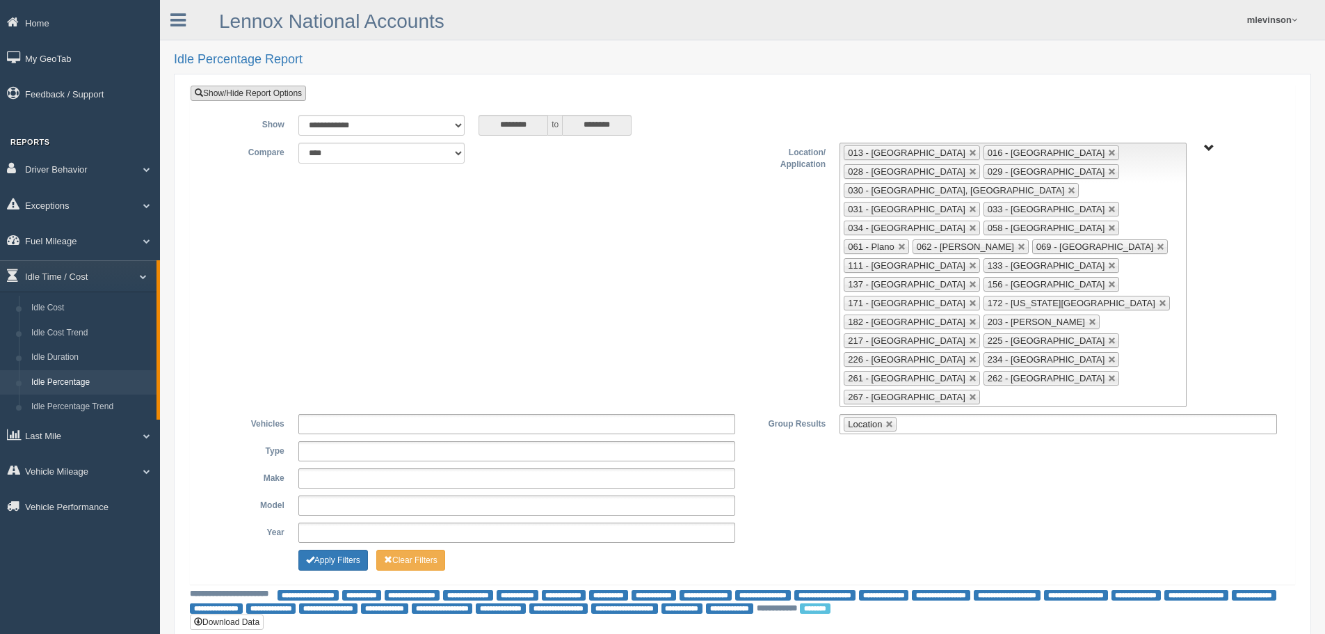
click at [241, 97] on link "Show/Hide Report Options" at bounding box center [249, 93] width 116 height 15
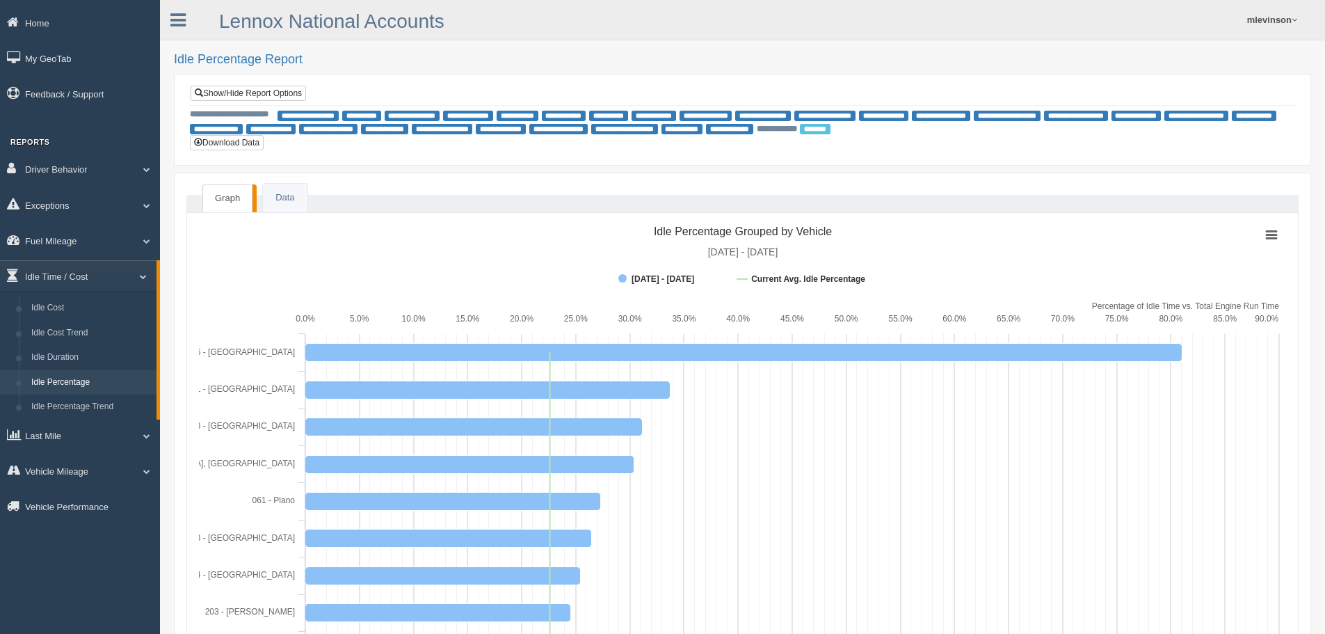
click at [266, 101] on div "**********" at bounding box center [743, 95] width 1104 height 19
click at [269, 94] on link "Show/Hide Report Options" at bounding box center [249, 93] width 116 height 15
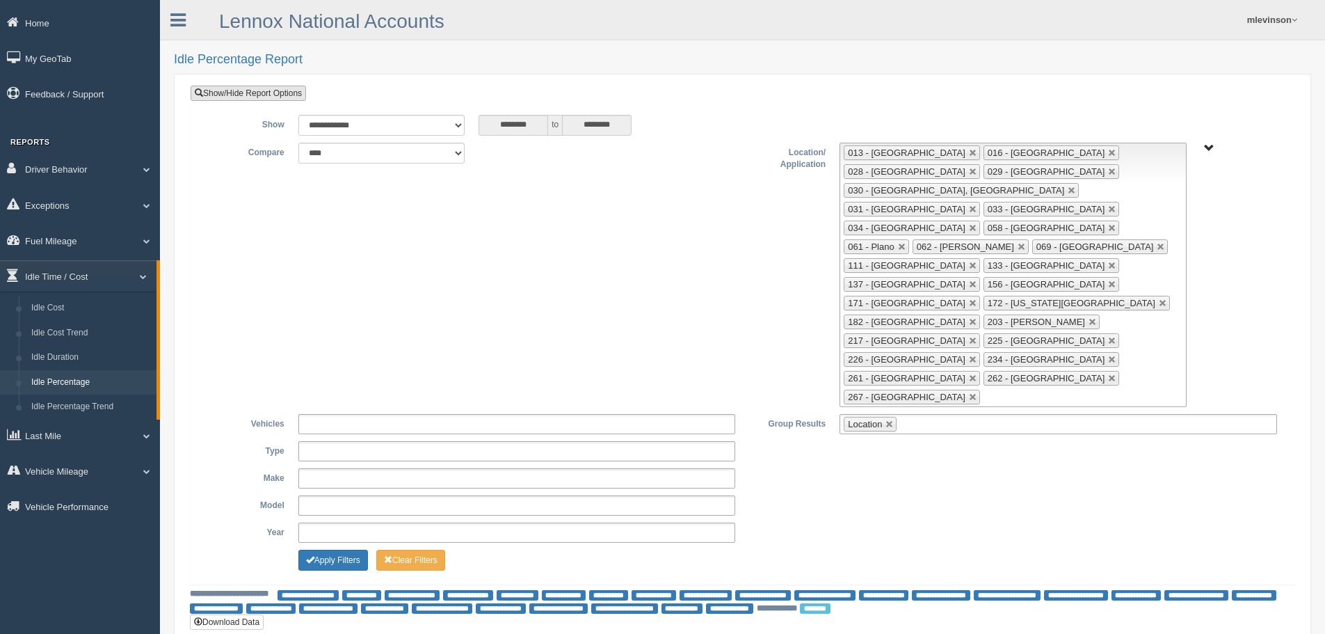
click at [282, 94] on link "Show/Hide Report Options" at bounding box center [249, 93] width 116 height 15
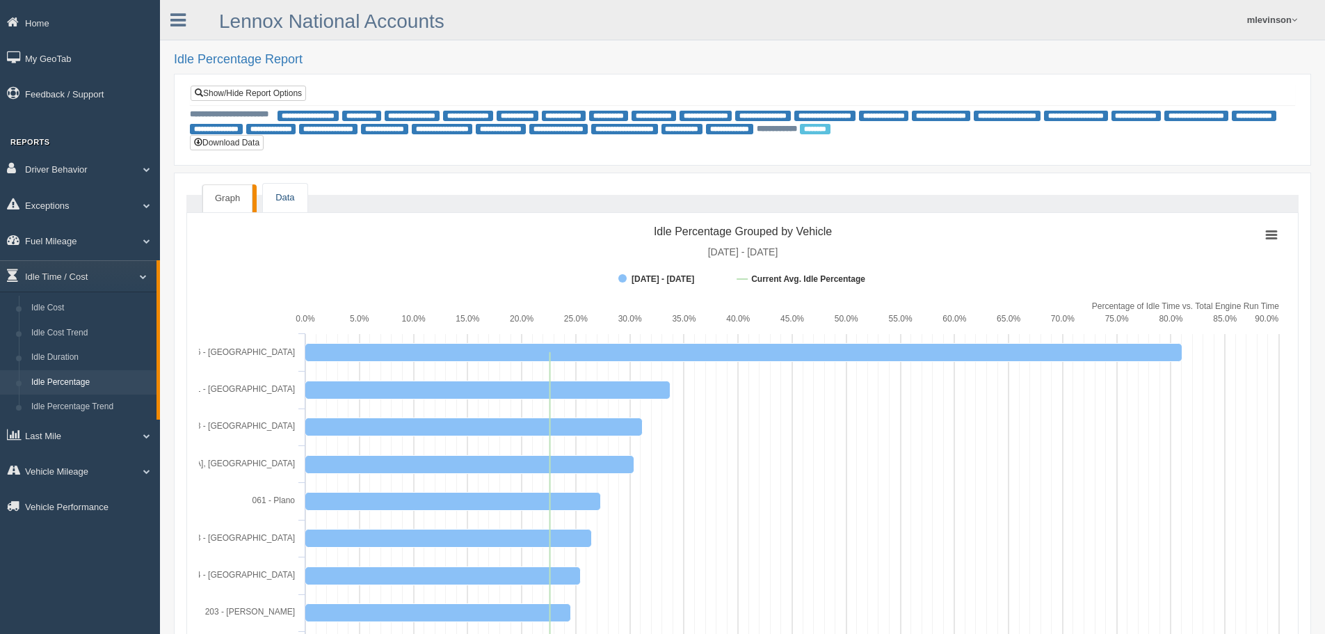
click at [274, 198] on link "Data" at bounding box center [285, 198] width 44 height 29
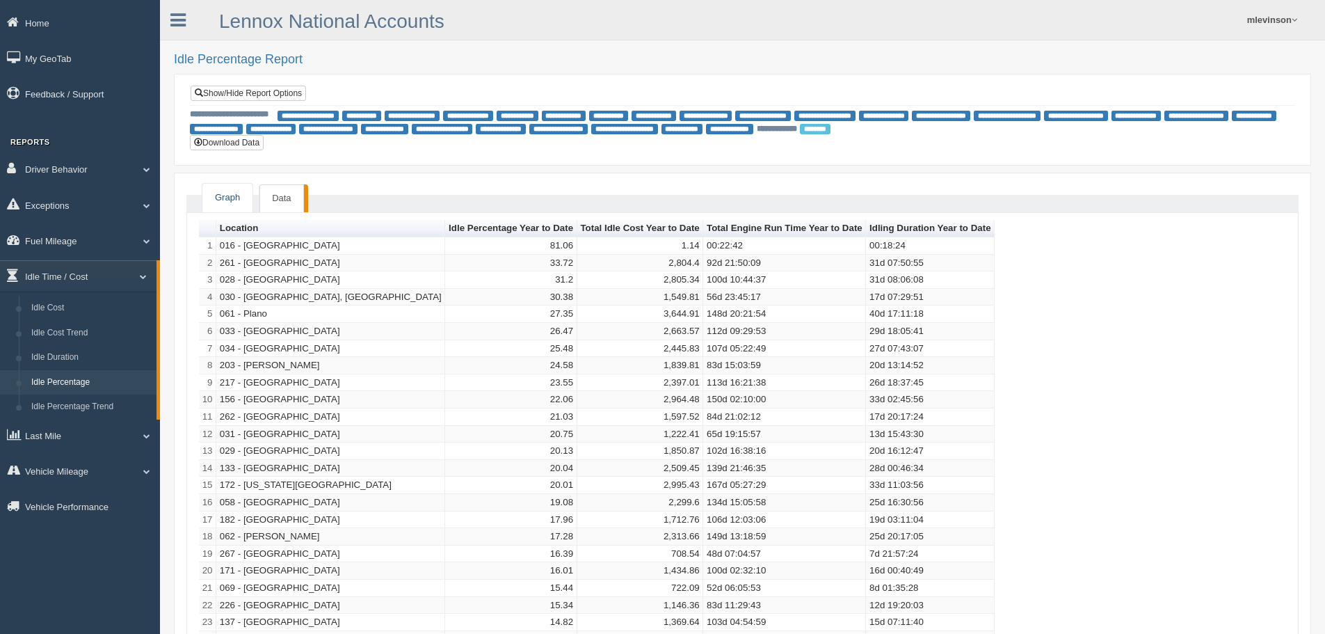
click at [232, 202] on link "Graph" at bounding box center [227, 198] width 50 height 29
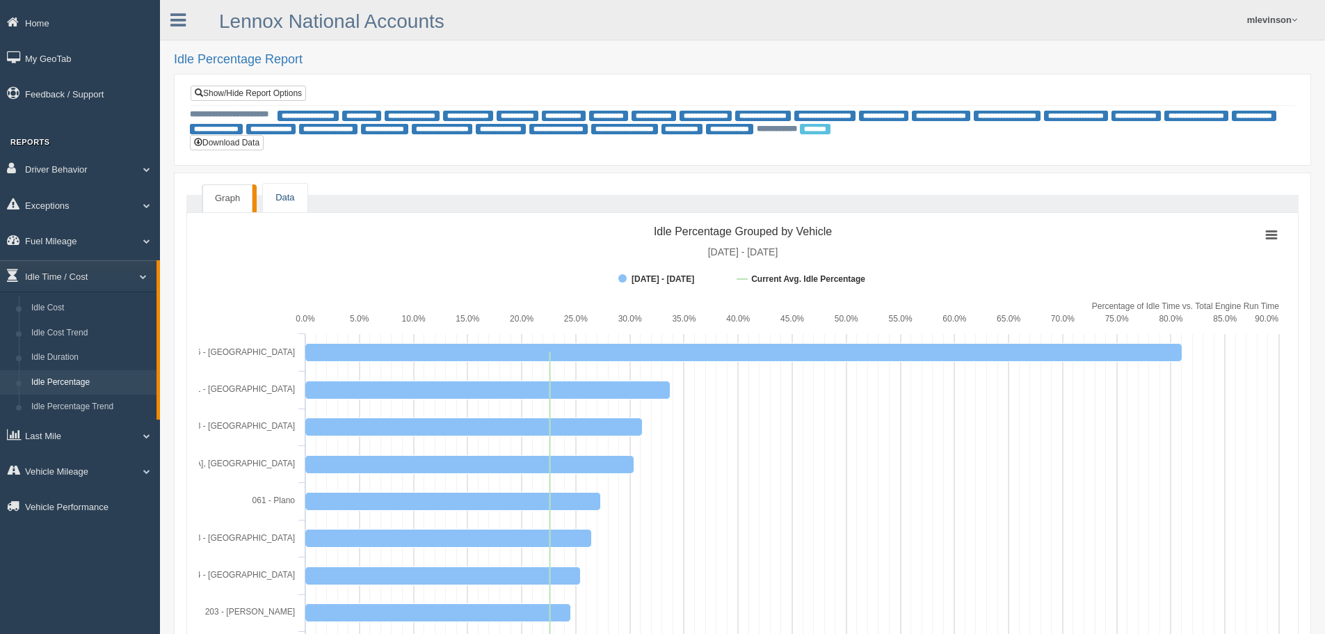
click at [287, 191] on link "Data" at bounding box center [285, 198] width 44 height 29
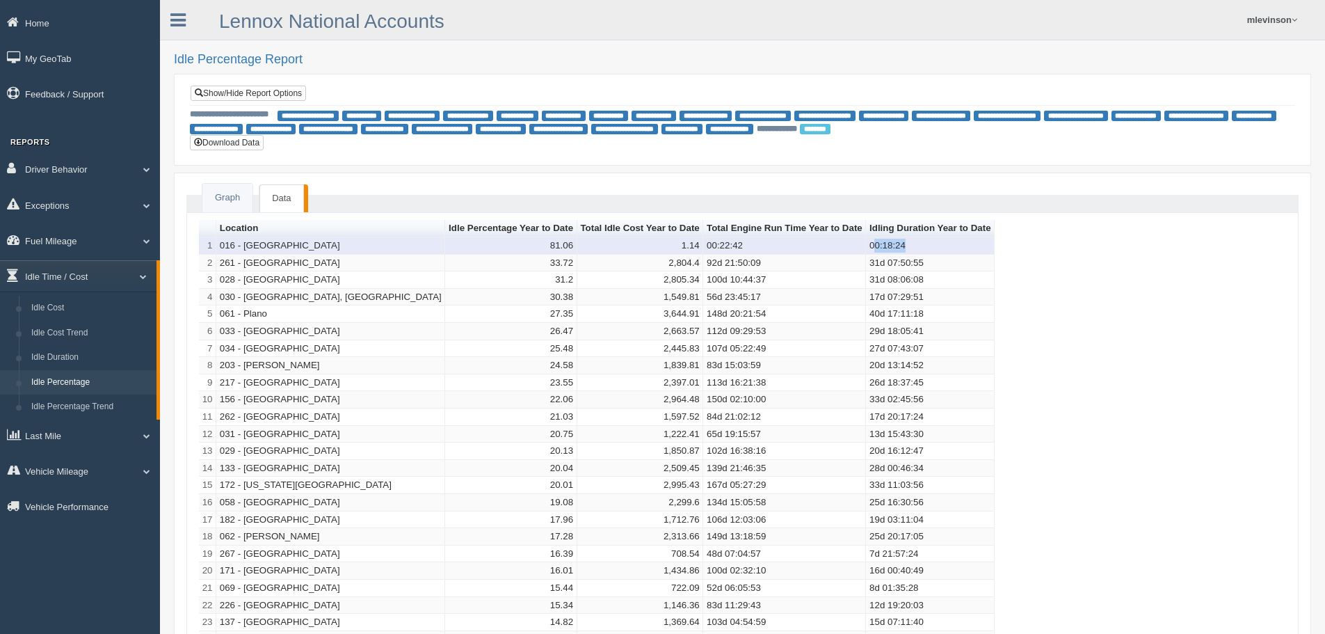
drag, startPoint x: 742, startPoint y: 248, endPoint x: 771, endPoint y: 246, distance: 28.6
click at [866, 246] on td "00:18:24" at bounding box center [930, 245] width 129 height 17
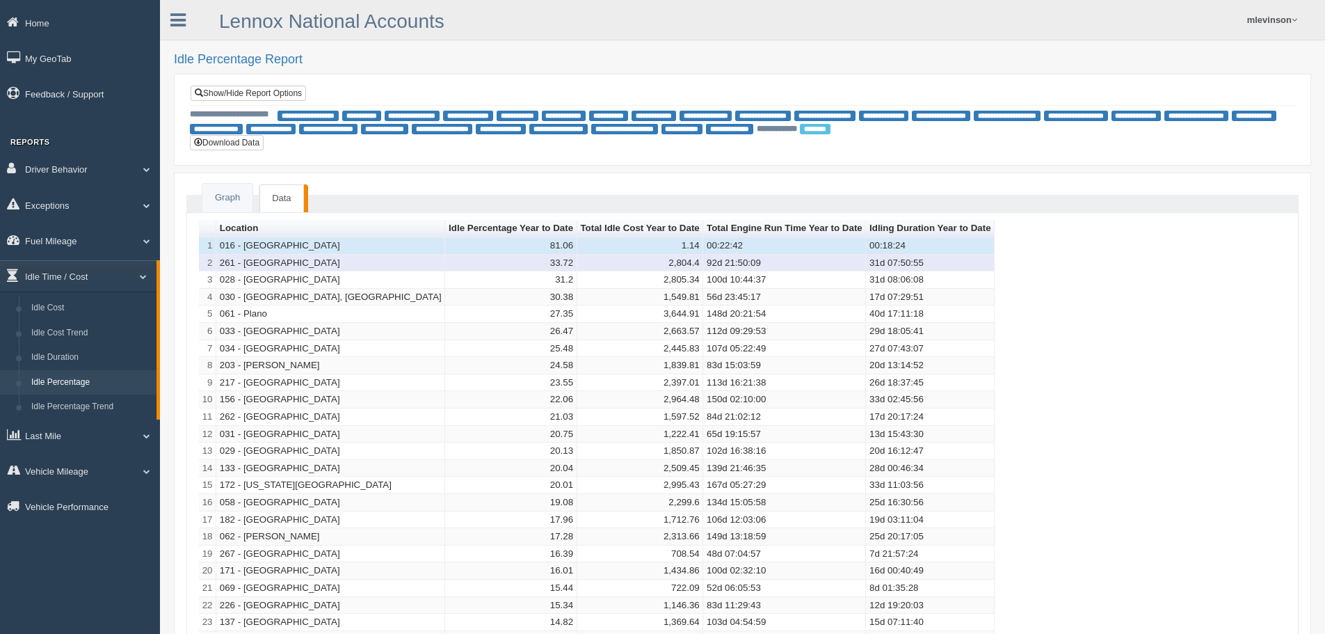
drag, startPoint x: 780, startPoint y: 254, endPoint x: 784, endPoint y: 263, distance: 10.0
click at [866, 255] on td "31d 07:50:55" at bounding box center [930, 263] width 129 height 17
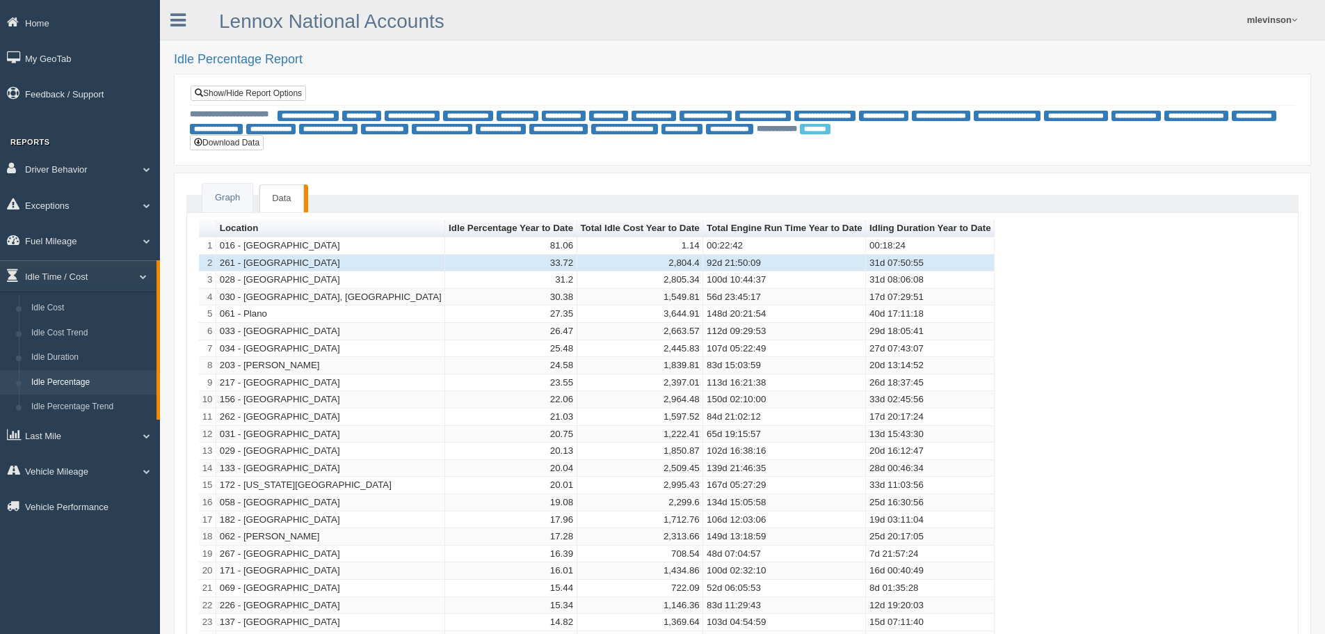
click at [899, 269] on div "Location Idle Percentage Year to Date Total Idle Cost Year to Date Total Engine…" at bounding box center [743, 459] width 1088 height 479
click at [230, 95] on link "Show/Hide Report Options" at bounding box center [249, 93] width 116 height 15
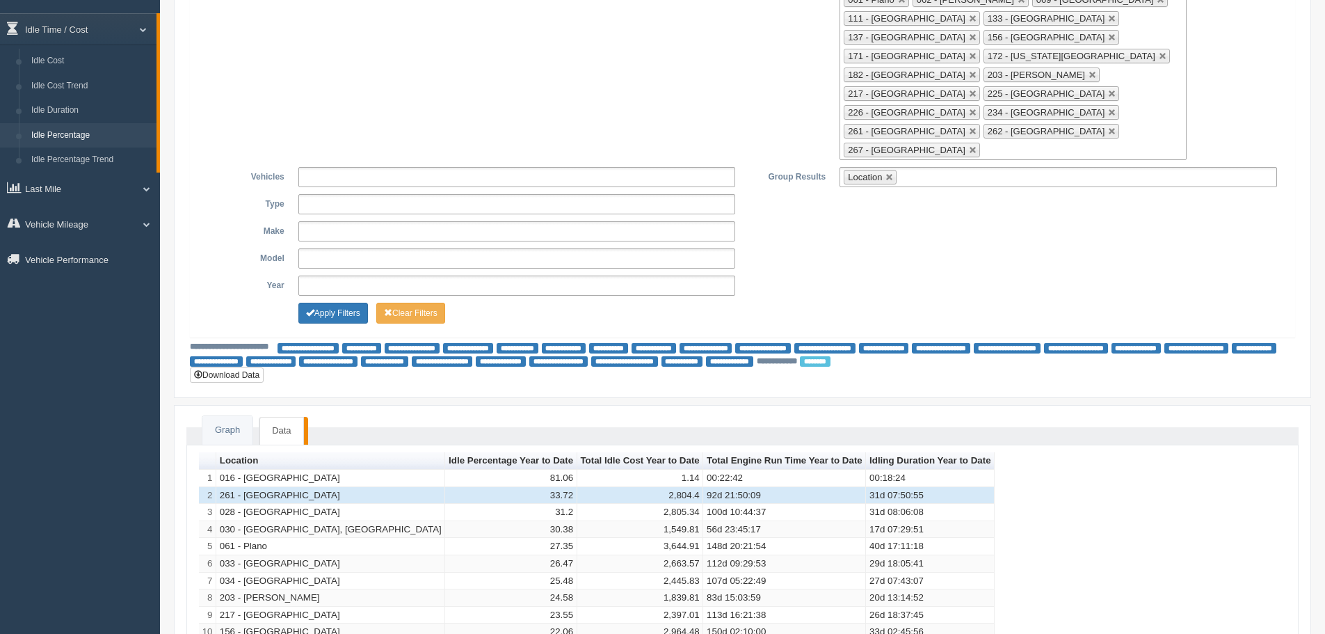
scroll to position [417, 0]
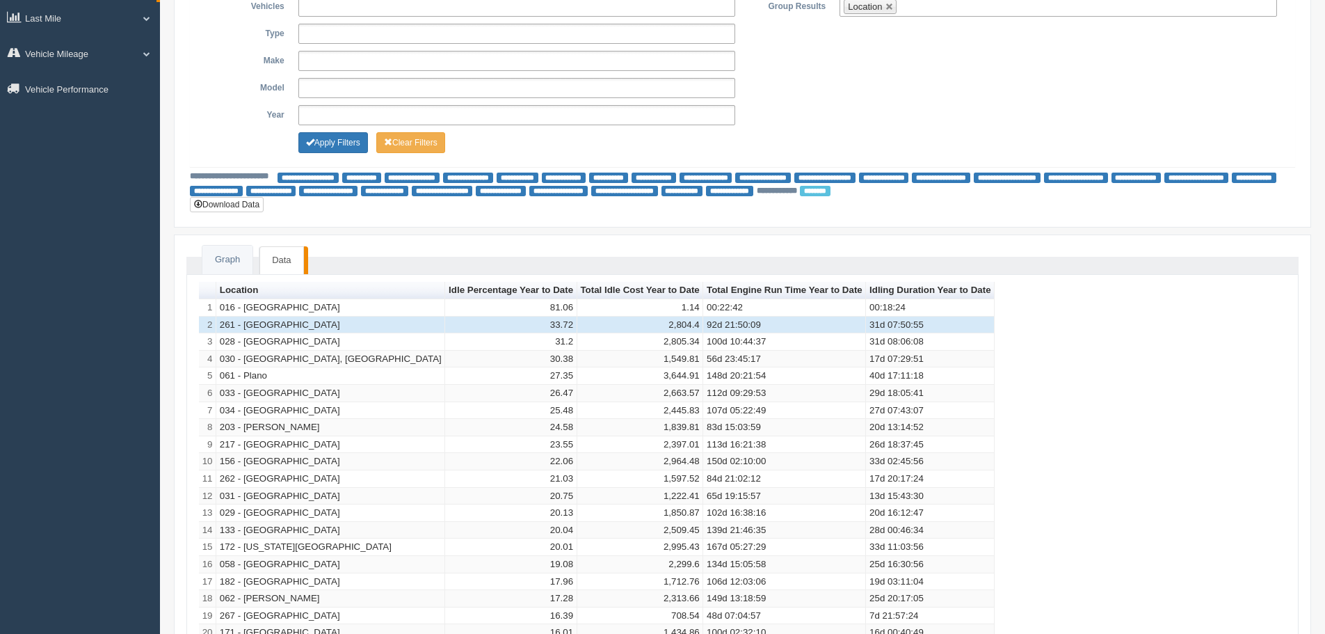
click at [1045, 335] on div "Location Idle Percentage Year to Date Total Idle Cost Year to Date Total Engine…" at bounding box center [743, 521] width 1088 height 479
click at [257, 197] on button "Download Data" at bounding box center [227, 204] width 74 height 15
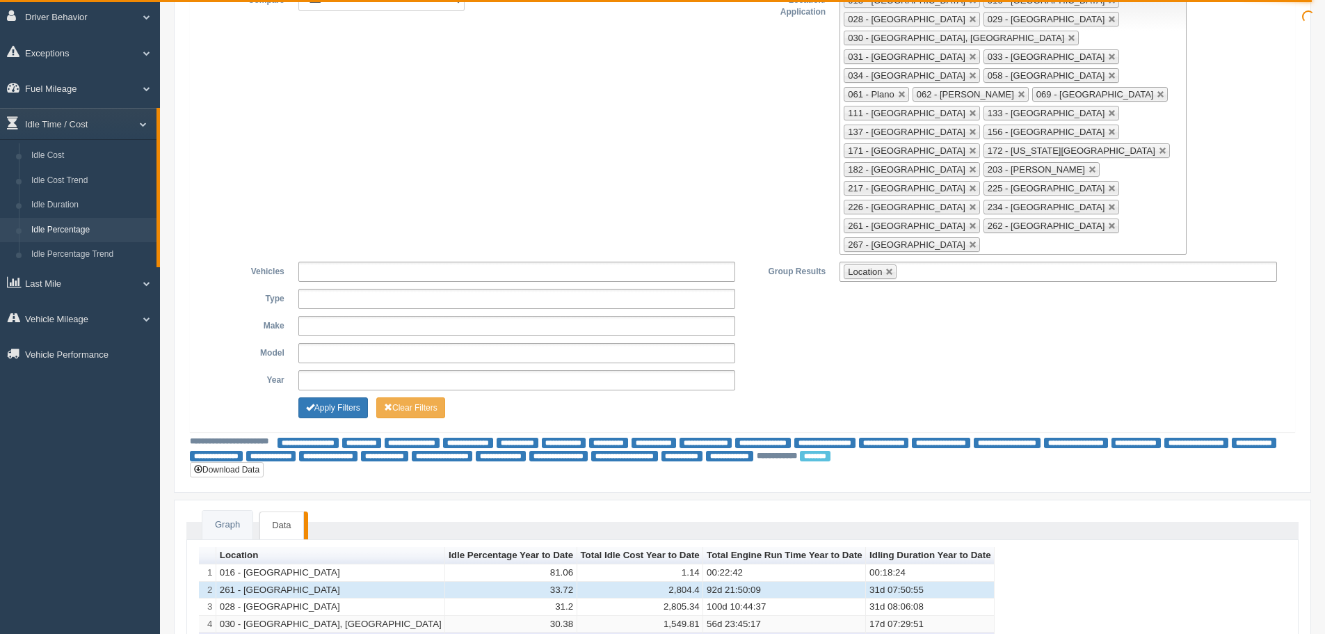
scroll to position [0, 0]
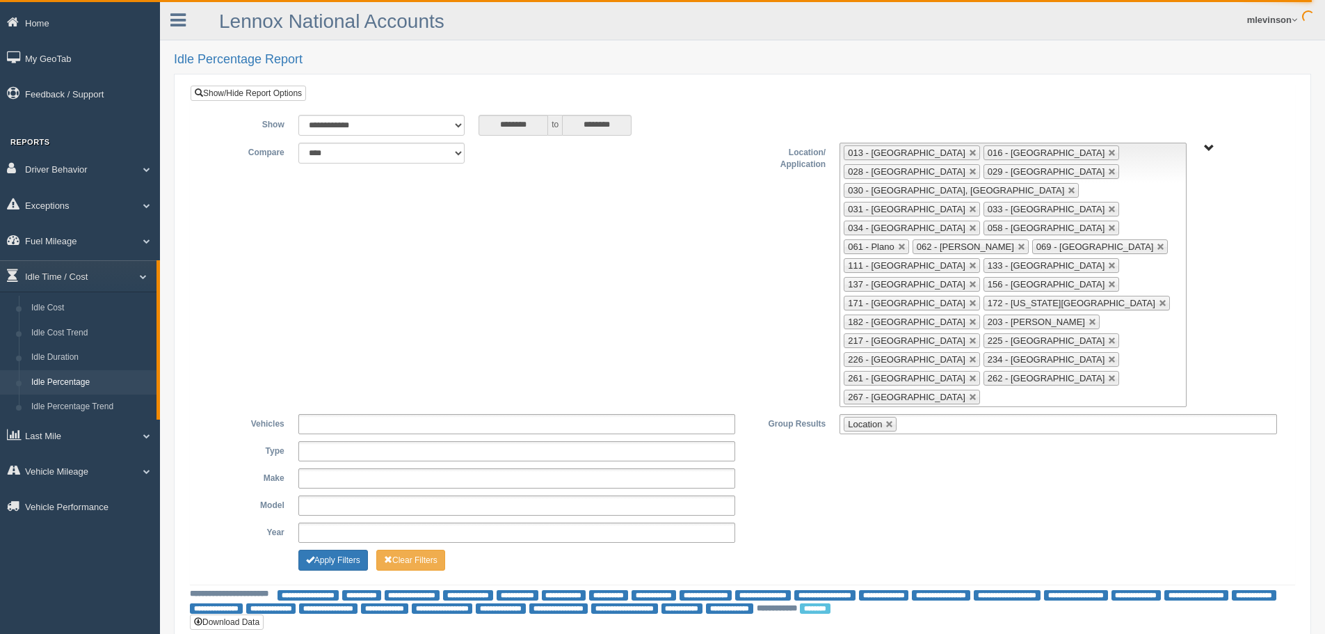
click at [1212, 143] on span "All Vehicles" at bounding box center [1209, 148] width 10 height 10
click at [1190, 199] on button "All Vehicles" at bounding box center [1167, 198] width 59 height 15
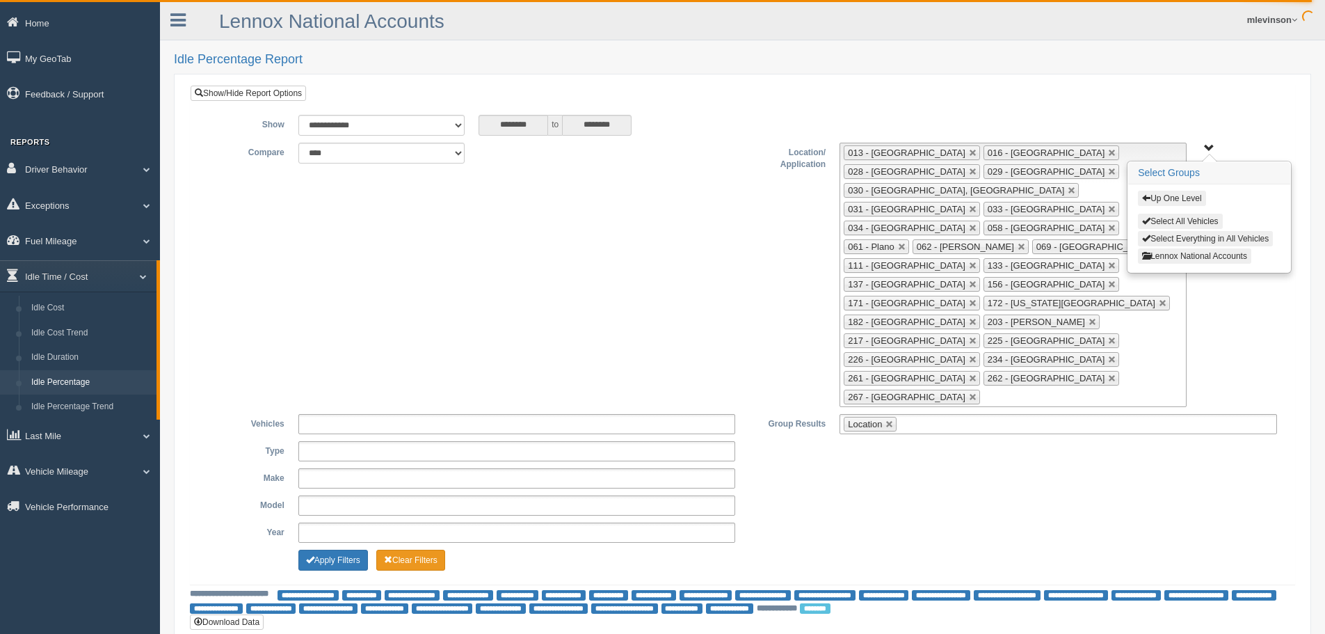
click at [408, 550] on button "Clear Filters" at bounding box center [410, 560] width 69 height 21
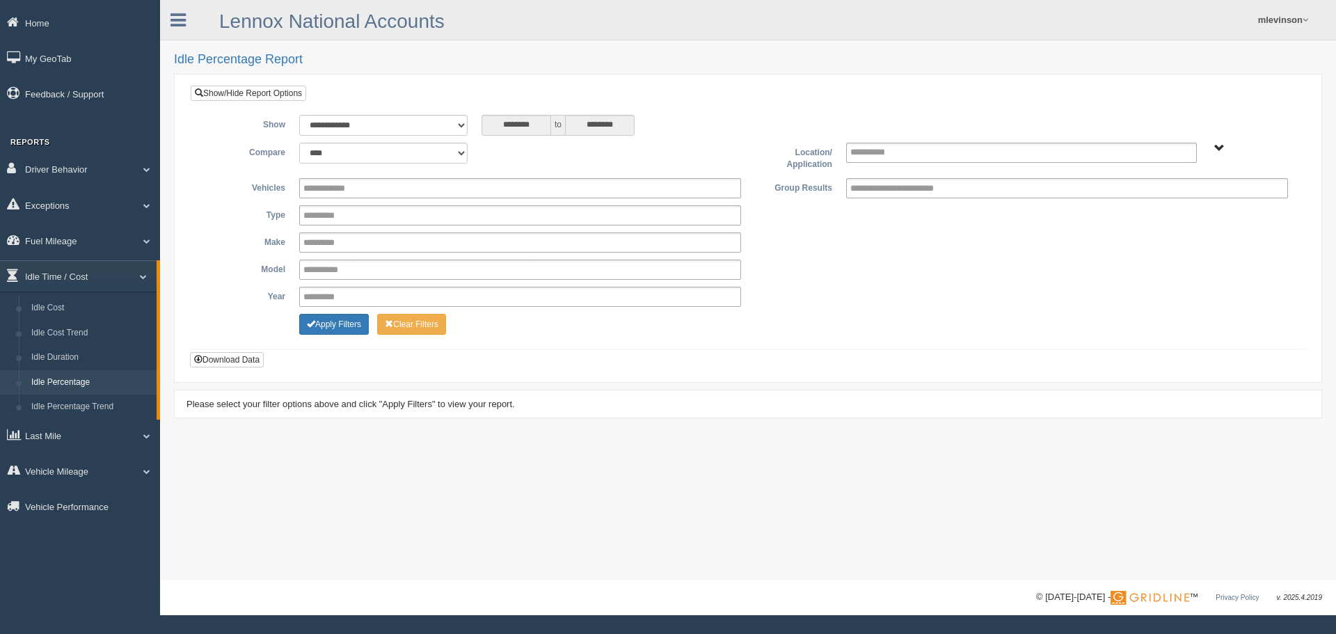
click at [1216, 145] on span "All Vehicles" at bounding box center [1219, 148] width 10 height 10
click at [1177, 192] on button "All Vehicles" at bounding box center [1167, 198] width 59 height 15
click at [1190, 223] on button "Select All Vehicles" at bounding box center [1180, 221] width 84 height 15
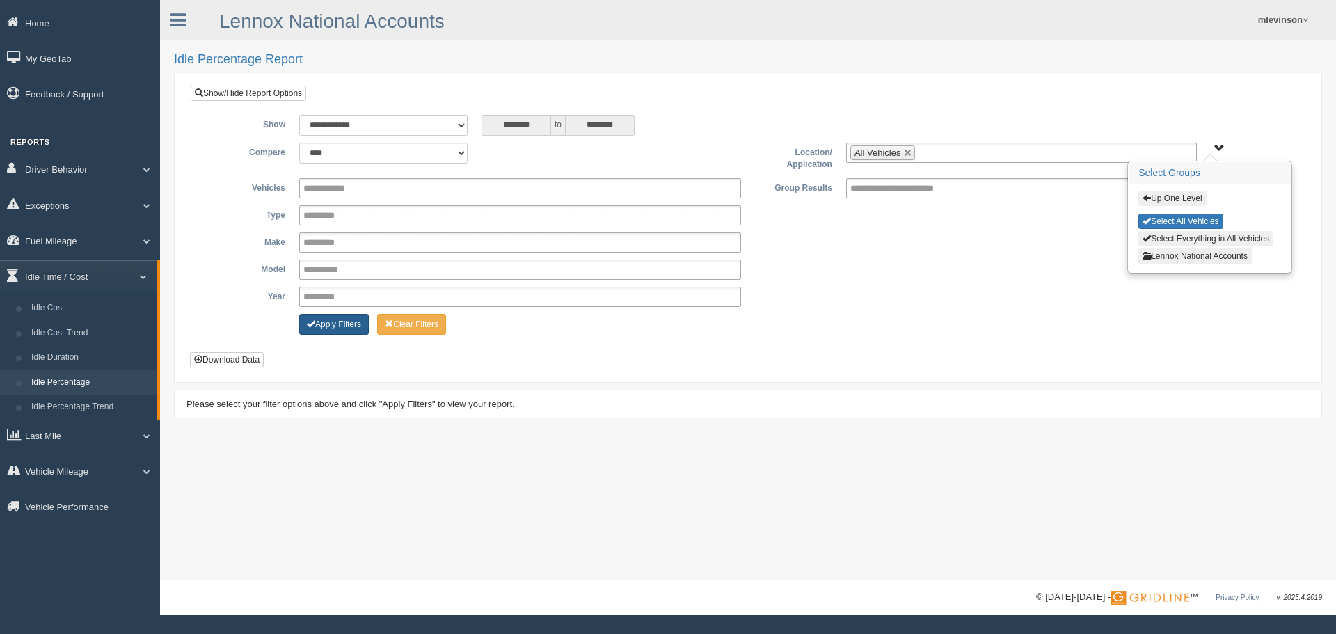
click at [322, 323] on button "Apply Filters" at bounding box center [334, 324] width 70 height 21
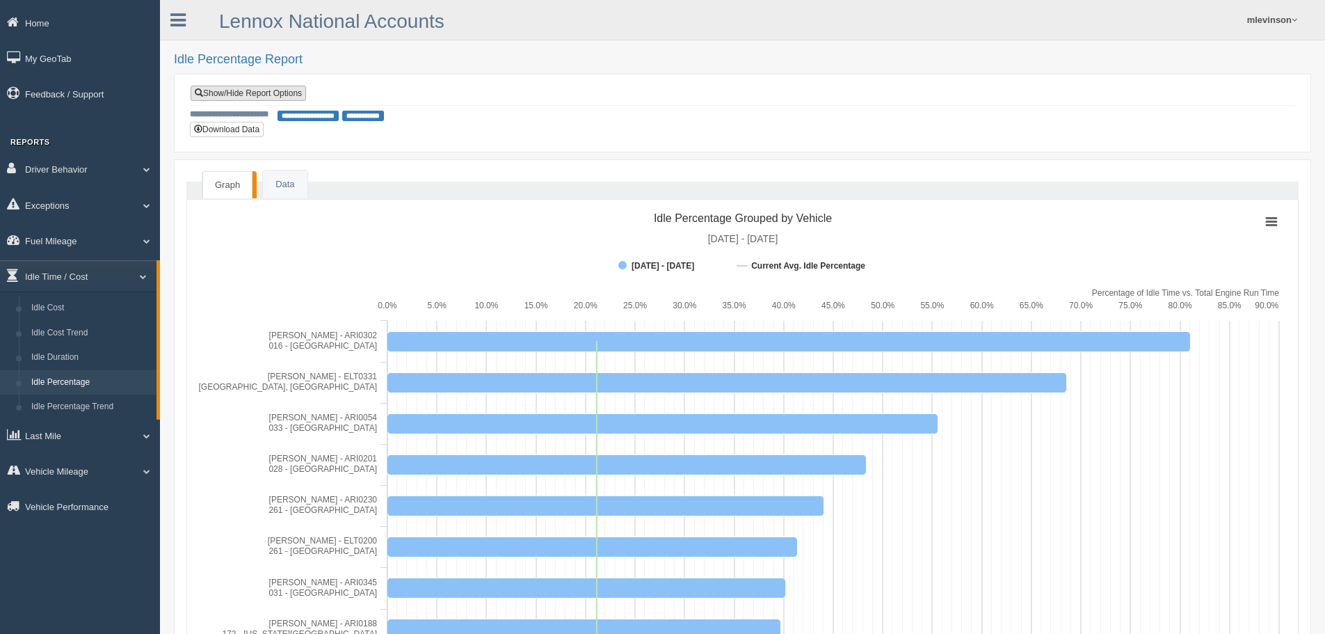
click at [256, 89] on link "Show/Hide Report Options" at bounding box center [249, 93] width 116 height 15
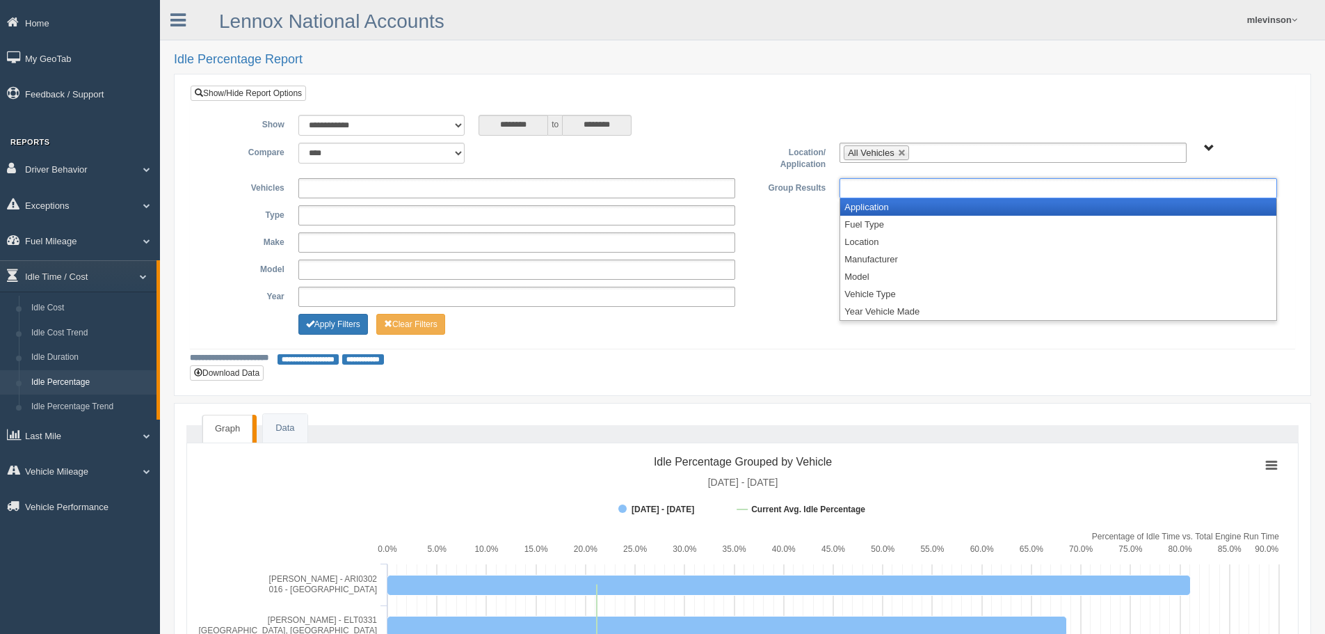
click at [968, 193] on ul at bounding box center [1059, 188] width 438 height 20
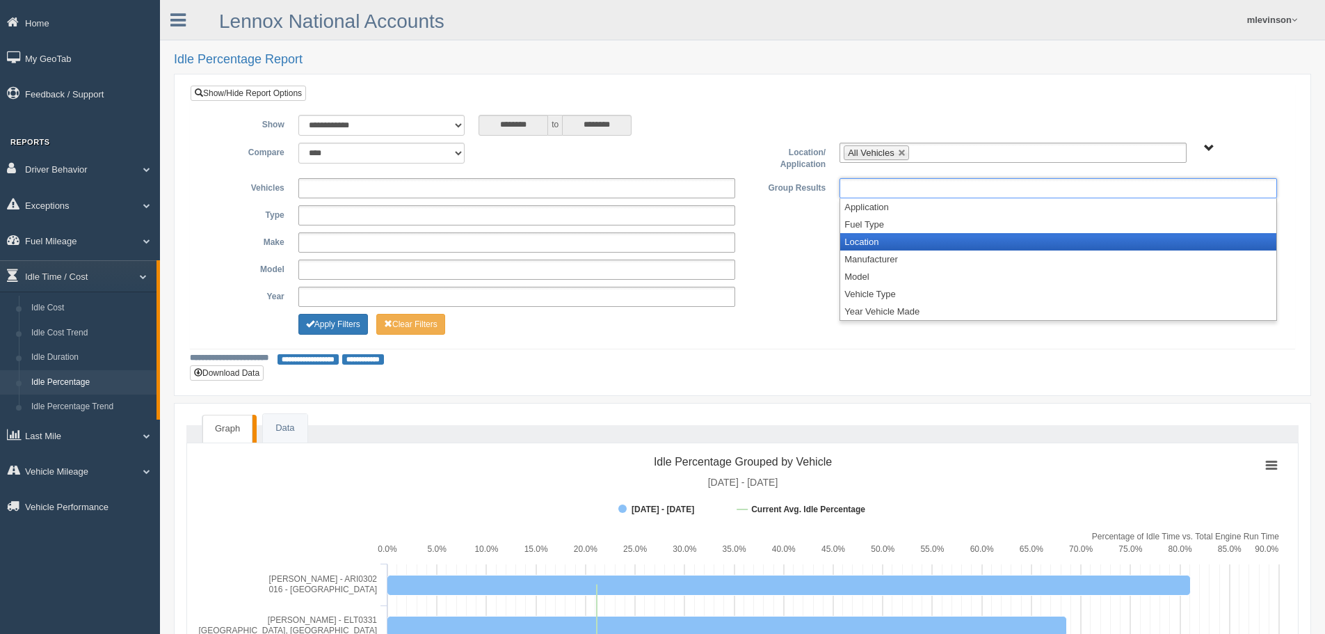
click at [942, 246] on li "Location" at bounding box center [1059, 241] width 436 height 17
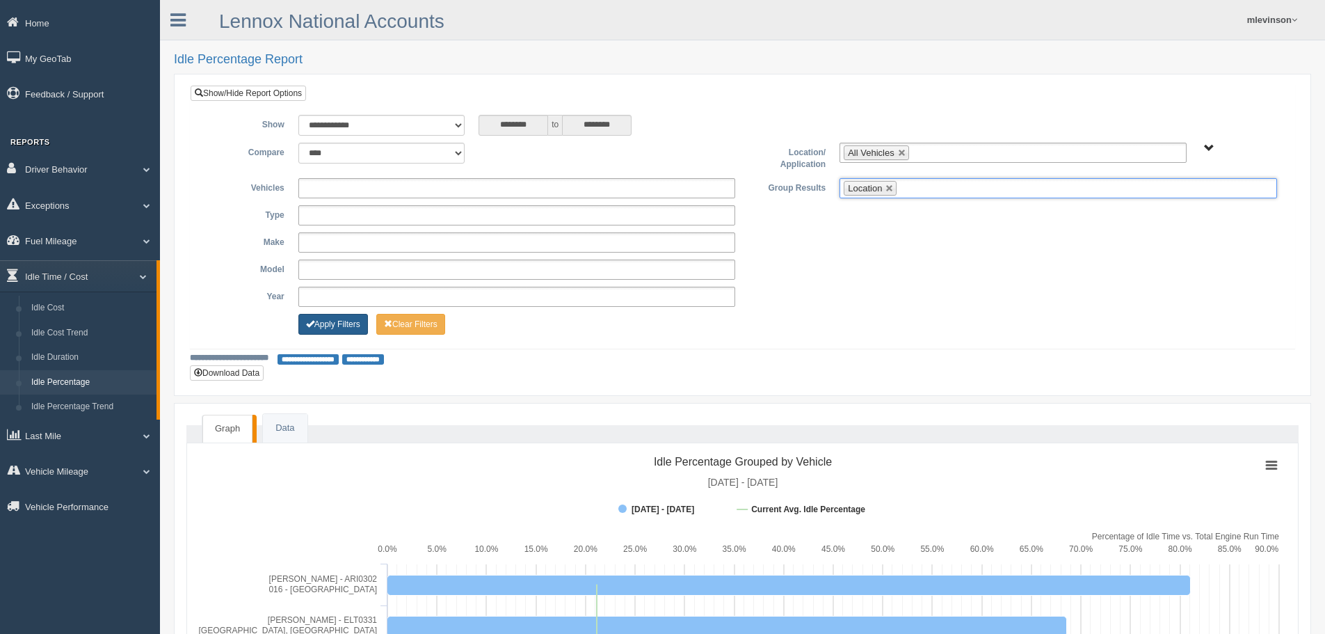
click at [330, 314] on button "Apply Filters" at bounding box center [333, 324] width 70 height 21
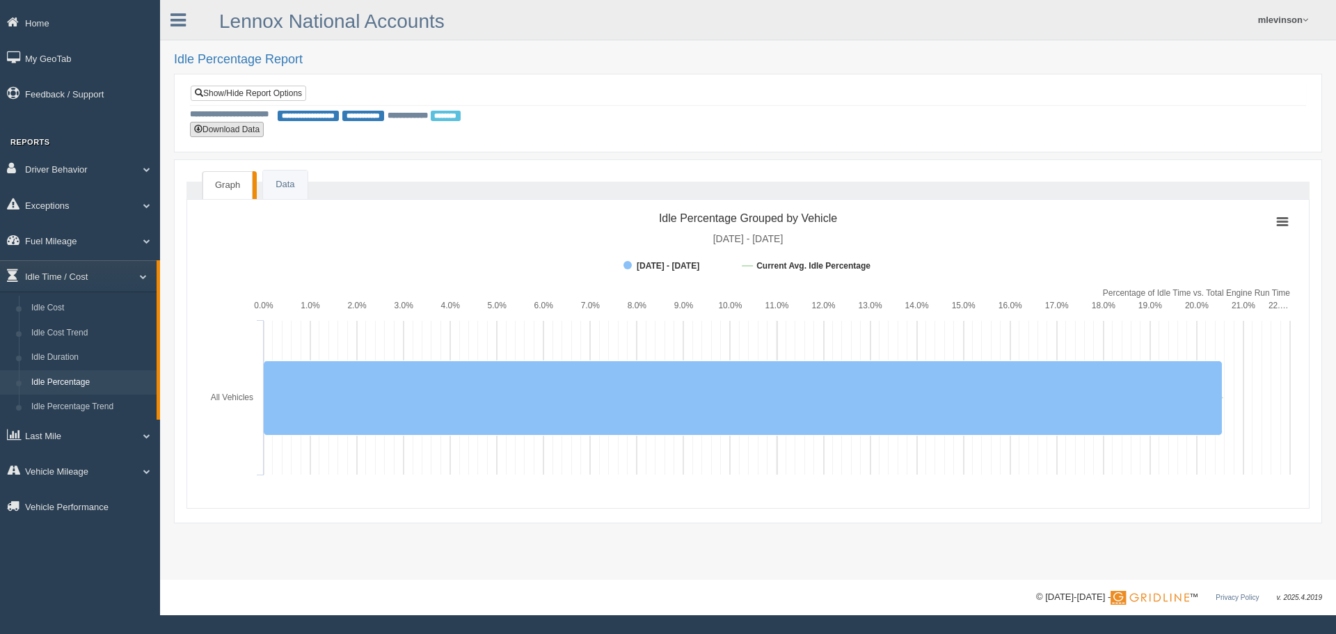
click at [240, 126] on button "Download Data" at bounding box center [227, 129] width 74 height 15
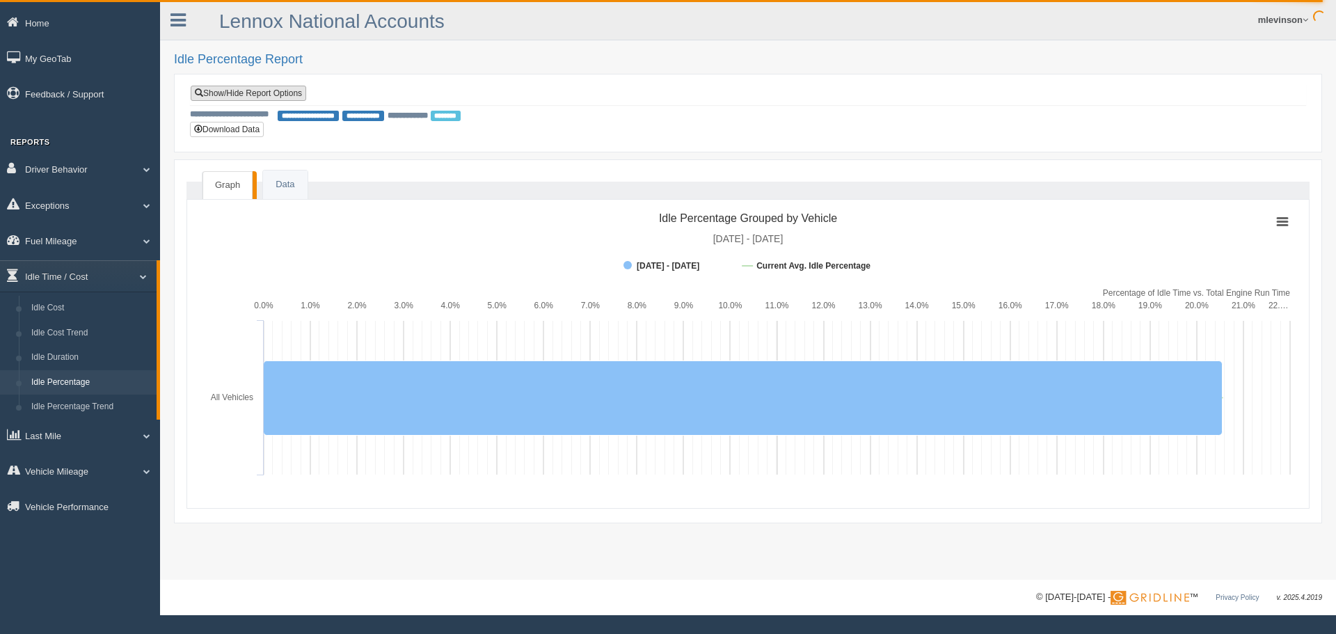
click at [251, 93] on link "Show/Hide Report Options" at bounding box center [249, 93] width 116 height 15
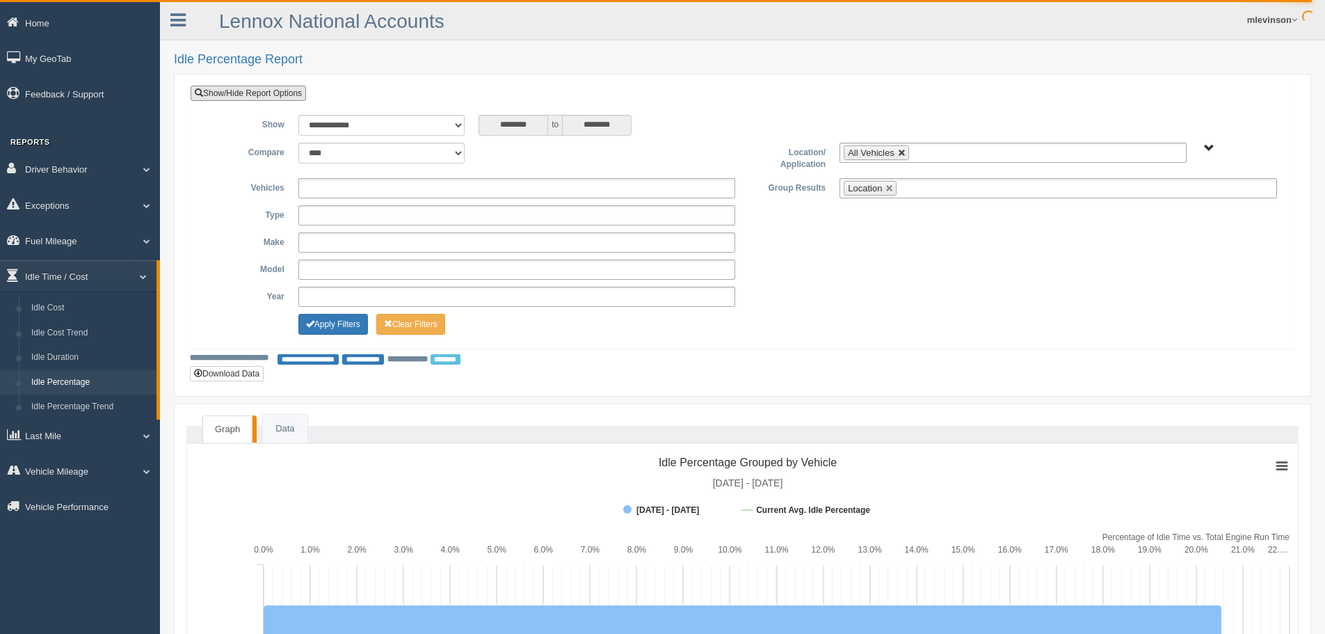
click at [900, 152] on link at bounding box center [902, 153] width 8 height 8
type input "**********"
click at [1209, 148] on span "All Vehicles" at bounding box center [1209, 148] width 10 height 10
drag, startPoint x: 859, startPoint y: 241, endPoint x: 888, endPoint y: 188, distance: 61.0
click at [859, 241] on div "**********" at bounding box center [742, 242] width 1083 height 20
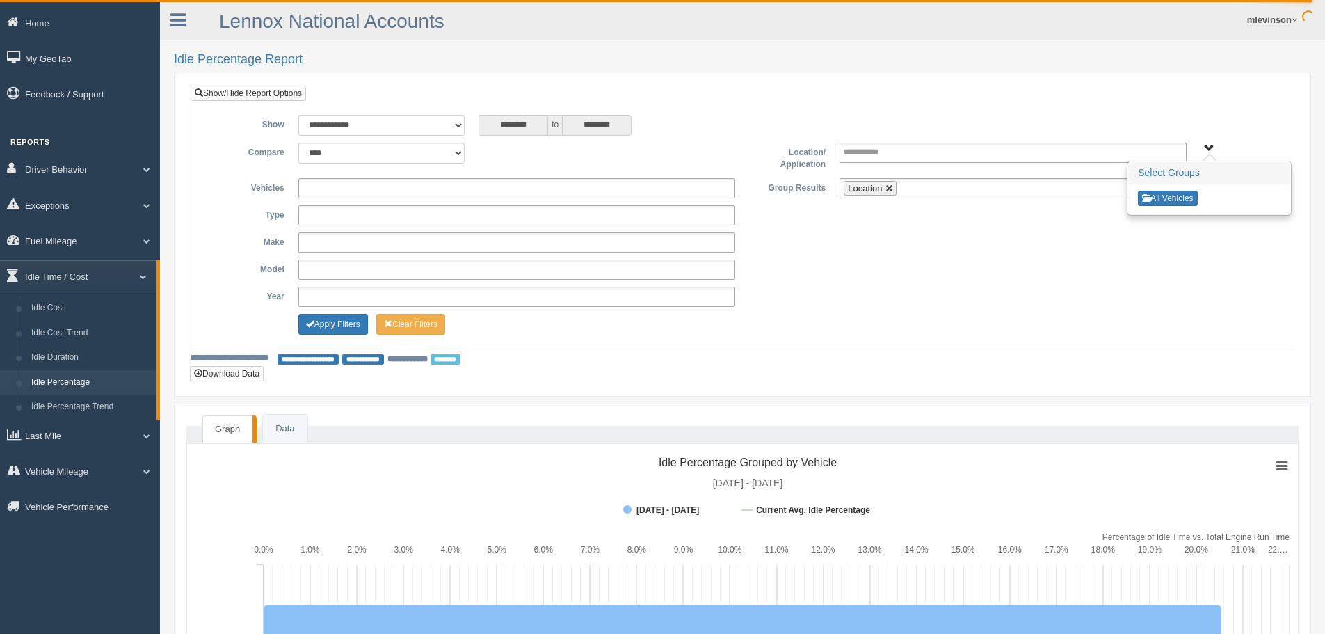
click at [891, 187] on link at bounding box center [890, 188] width 8 height 8
type input "**********"
click at [863, 262] on div "**********" at bounding box center [742, 270] width 1083 height 20
click at [1211, 143] on span "All Vehicles" at bounding box center [1209, 148] width 10 height 10
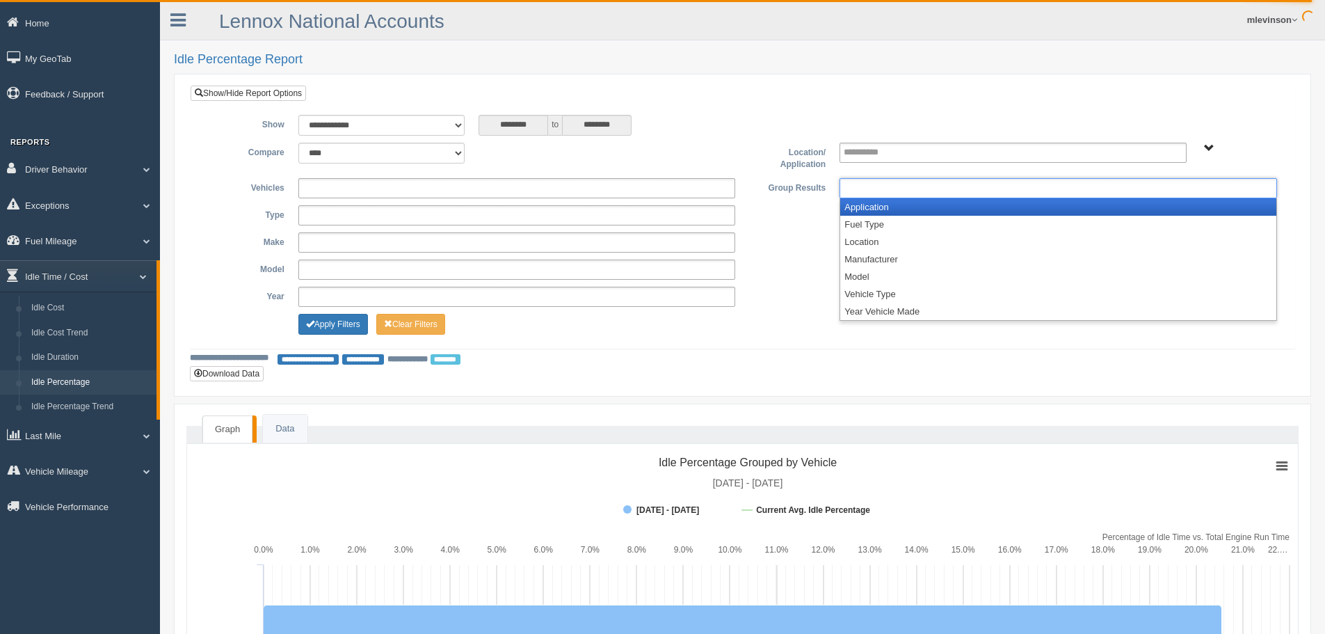
click at [905, 193] on input "text" at bounding box center [905, 188] width 122 height 17
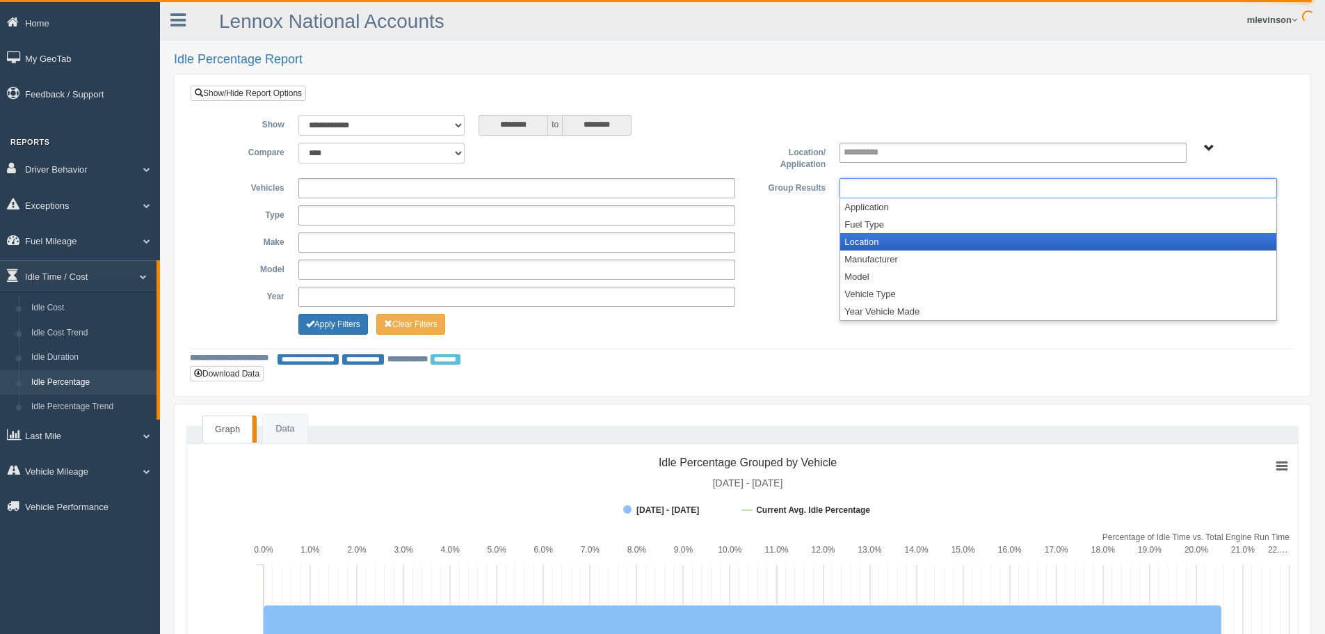
click at [893, 241] on li "Location" at bounding box center [1059, 241] width 436 height 17
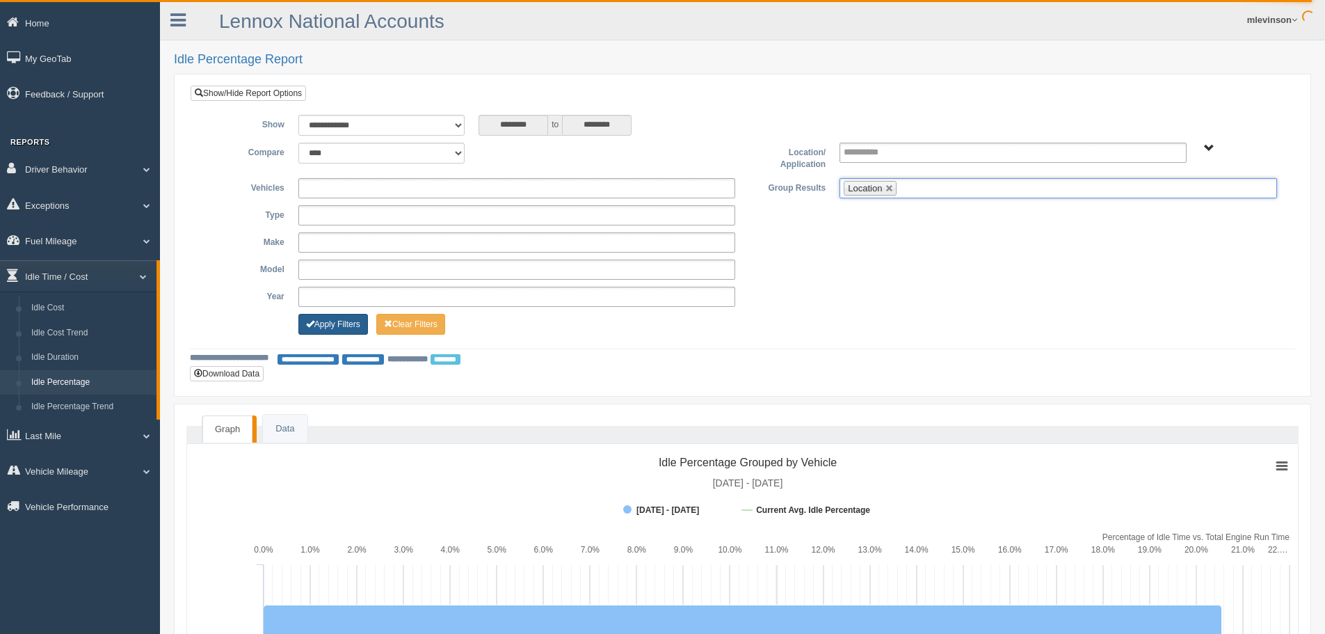
click at [347, 321] on button "Apply Filters" at bounding box center [333, 324] width 70 height 21
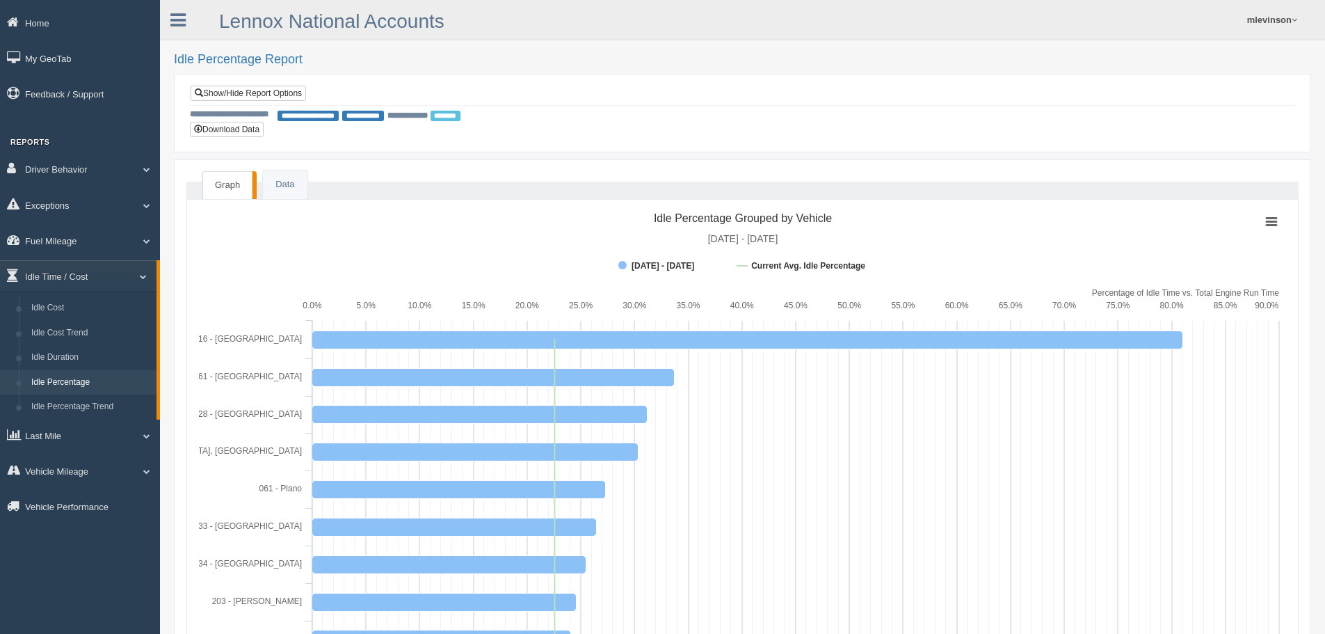
click at [278, 81] on form "**********" at bounding box center [742, 113] width 1113 height 64
click at [291, 93] on link "Show/Hide Report Options" at bounding box center [249, 93] width 116 height 15
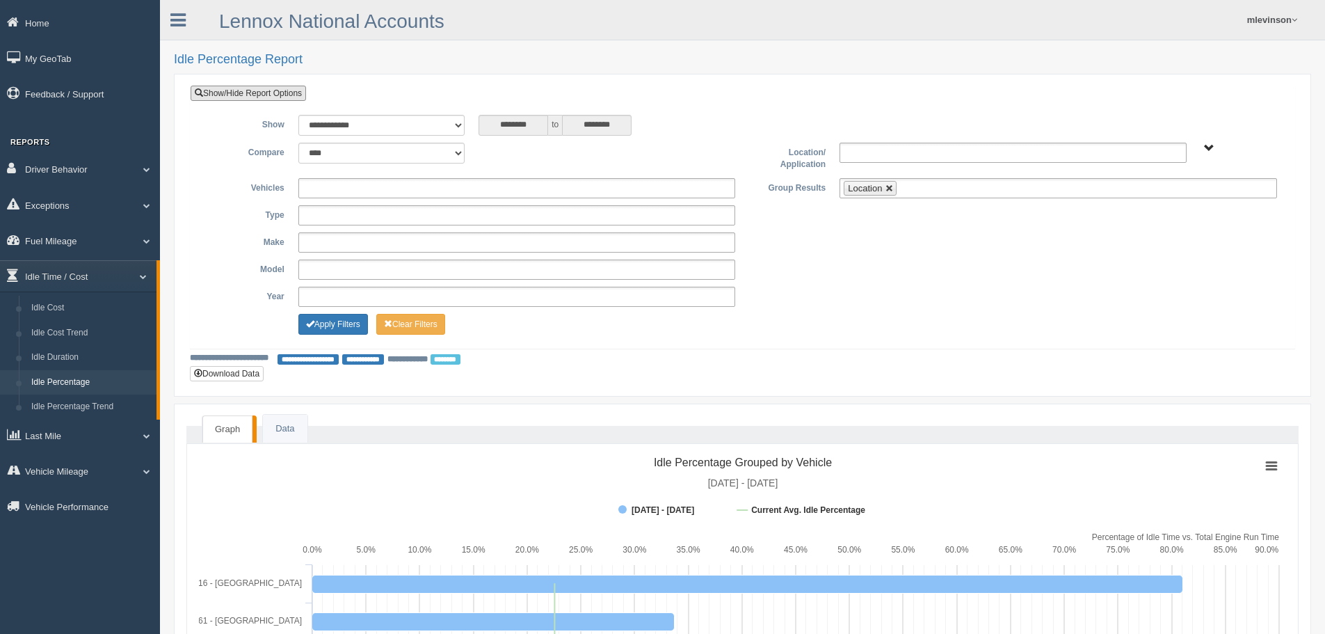
click at [894, 186] on link at bounding box center [890, 188] width 8 height 8
type input "**********"
click at [863, 326] on div "Apply Filters Clear Filters" at bounding box center [742, 322] width 1083 height 17
click at [1208, 150] on span "All Vehicles" at bounding box center [1209, 148] width 10 height 10
click at [887, 249] on div "**********" at bounding box center [742, 242] width 1083 height 20
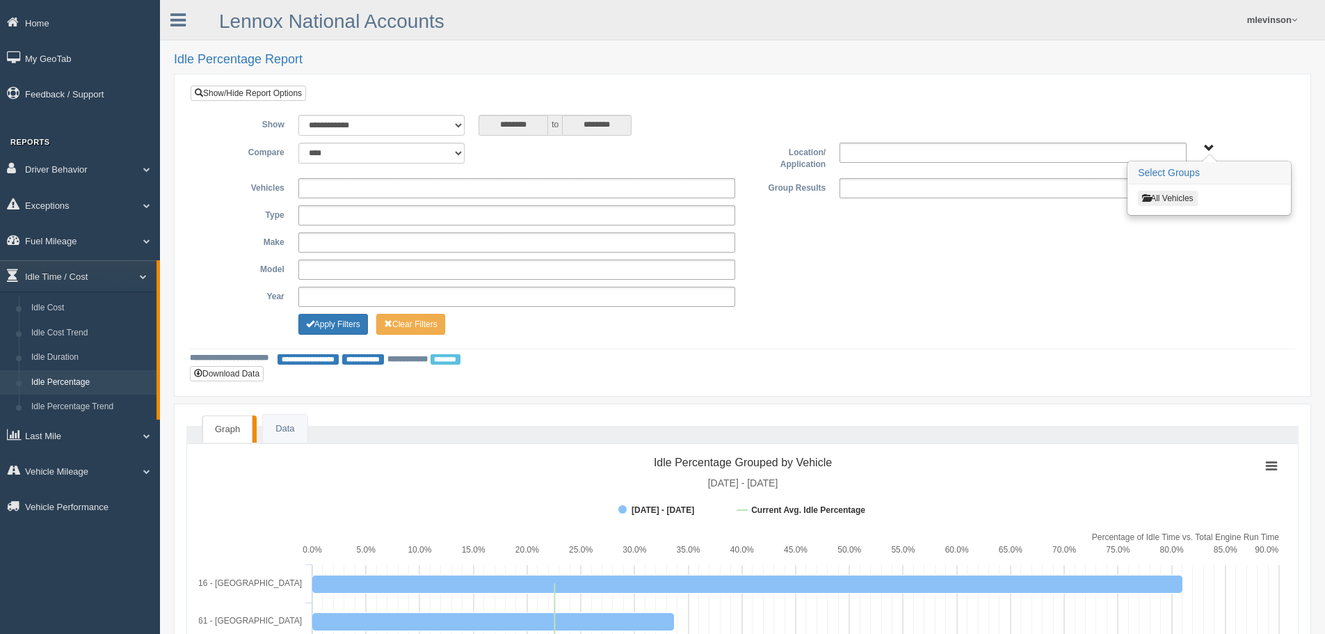
click at [883, 194] on input "text" at bounding box center [905, 188] width 122 height 17
click at [779, 225] on div "**********" at bounding box center [742, 215] width 1083 height 20
type input "**********"
click at [343, 319] on button "Apply Filters" at bounding box center [333, 324] width 70 height 21
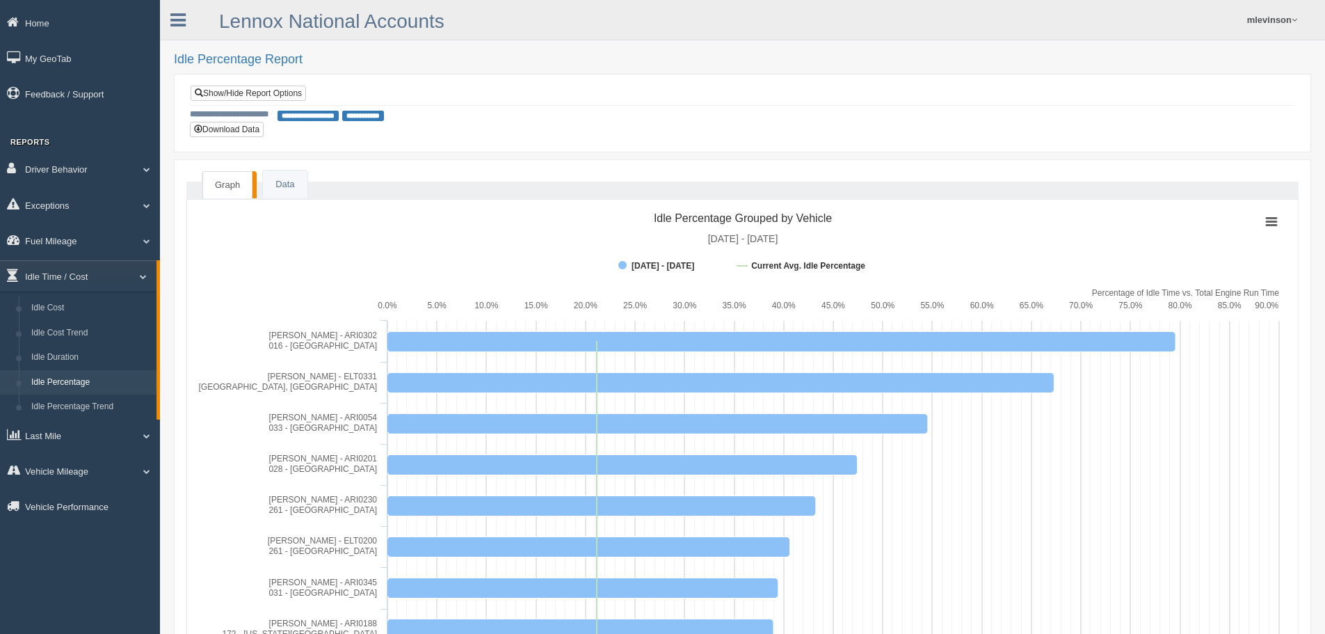
click at [285, 181] on link "Data" at bounding box center [285, 184] width 44 height 29
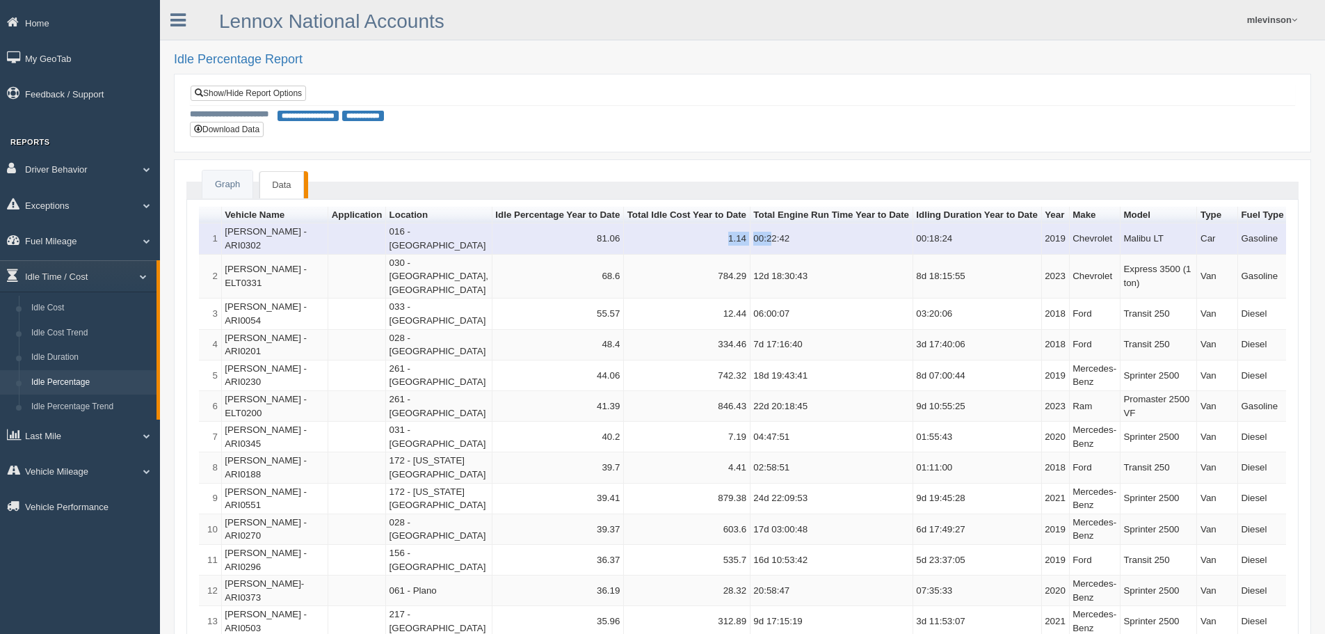
drag, startPoint x: 651, startPoint y: 245, endPoint x: 696, endPoint y: 245, distance: 45.2
click at [691, 245] on tr "1 [PERSON_NAME] - ARI0302 016 - Central Branch 81.06 1.14 00:22:42 00:18:24 201…" at bounding box center [840, 238] width 1283 height 31
click at [751, 248] on td "00:22:42" at bounding box center [832, 238] width 163 height 31
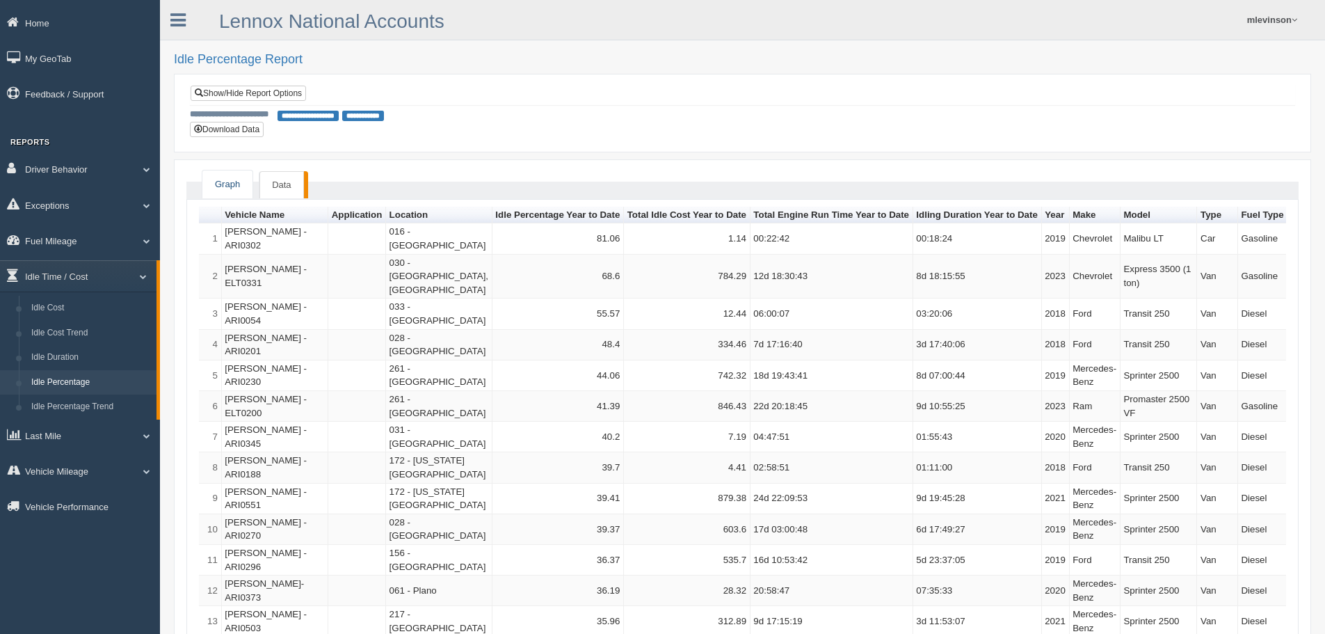
click at [229, 191] on link "Graph" at bounding box center [227, 184] width 50 height 29
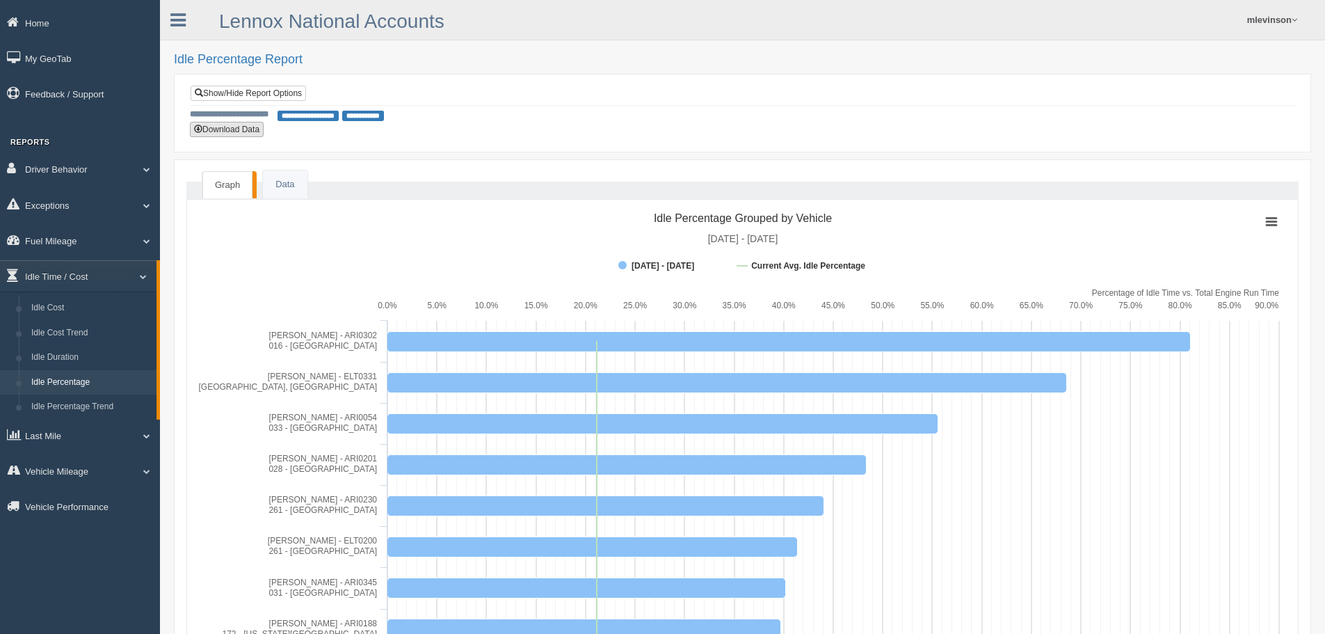
click at [253, 125] on button "Download Data" at bounding box center [227, 129] width 74 height 15
